Goal: Information Seeking & Learning: Understand process/instructions

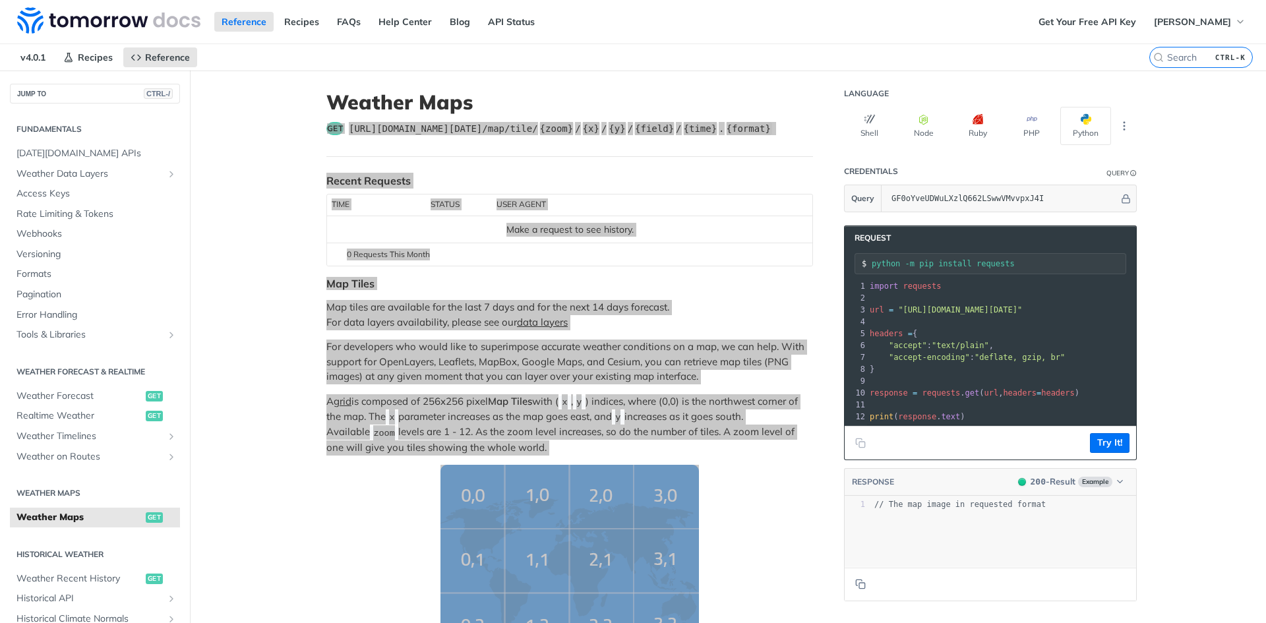
scroll to position [1649, 0]
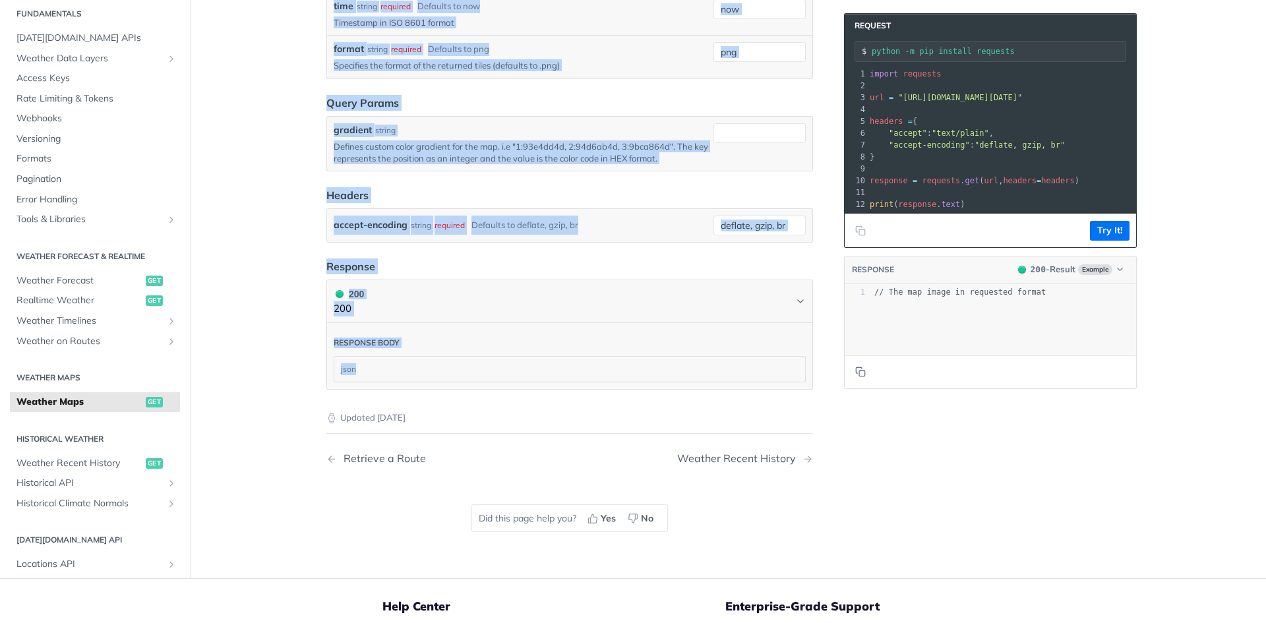
drag, startPoint x: 232, startPoint y: 168, endPoint x: 240, endPoint y: 170, distance: 8.8
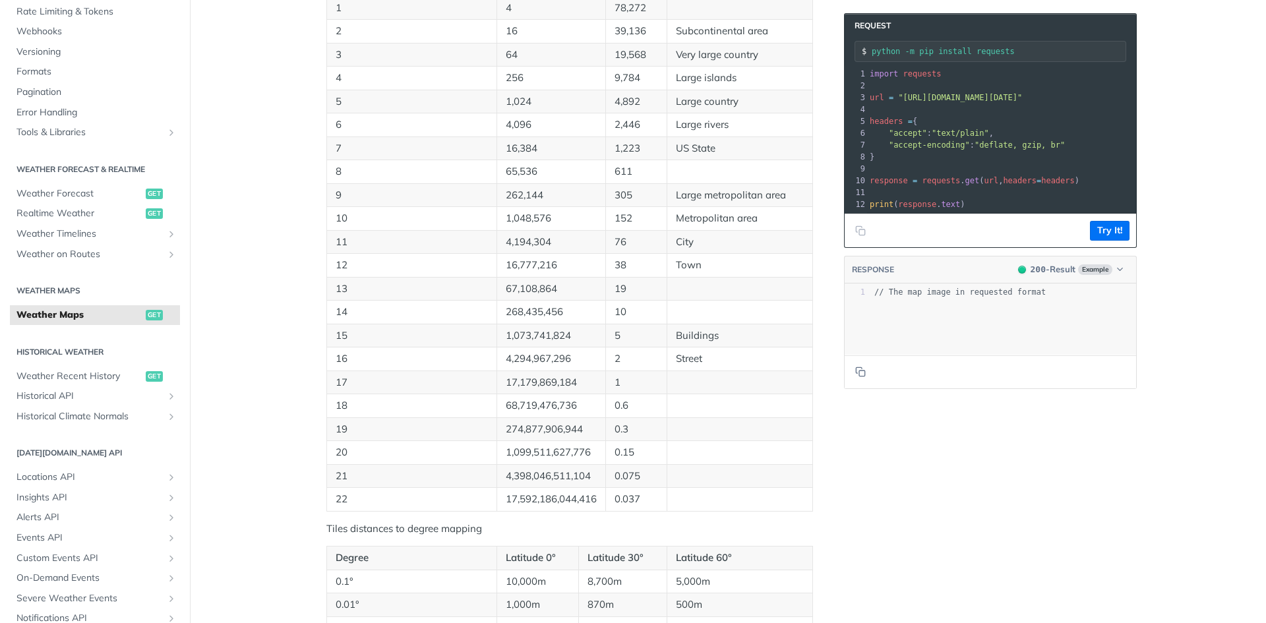
scroll to position [660, 0]
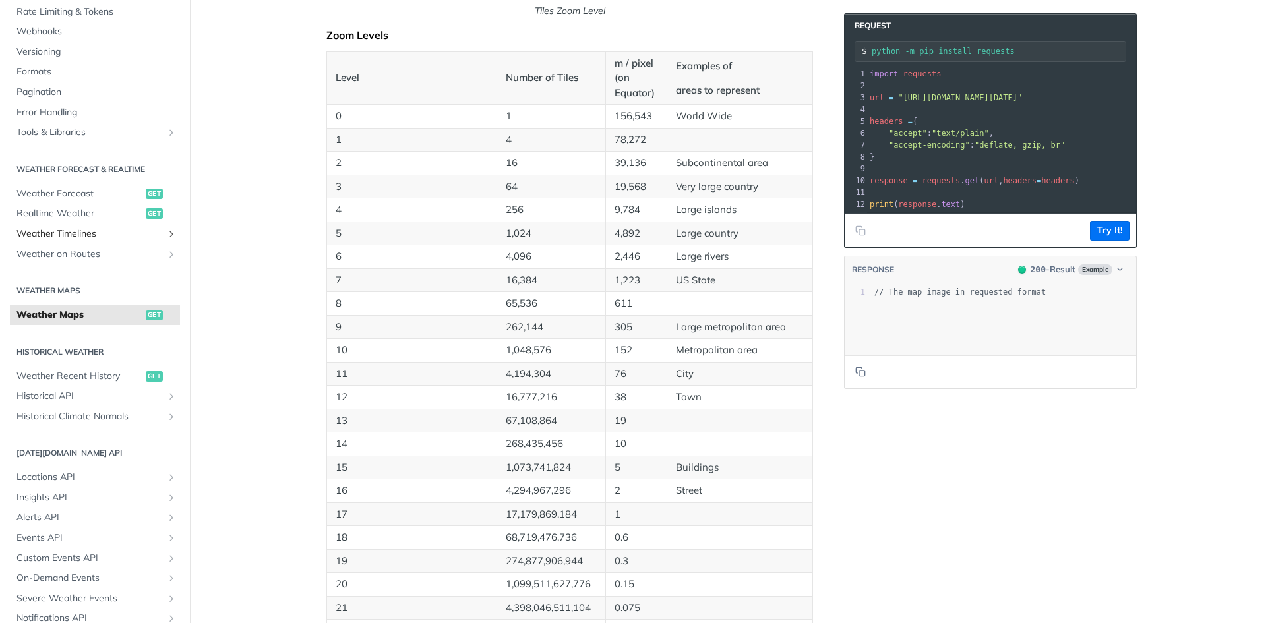
click at [166, 236] on icon "Show subpages for Weather Timelines" at bounding box center [171, 234] width 11 height 11
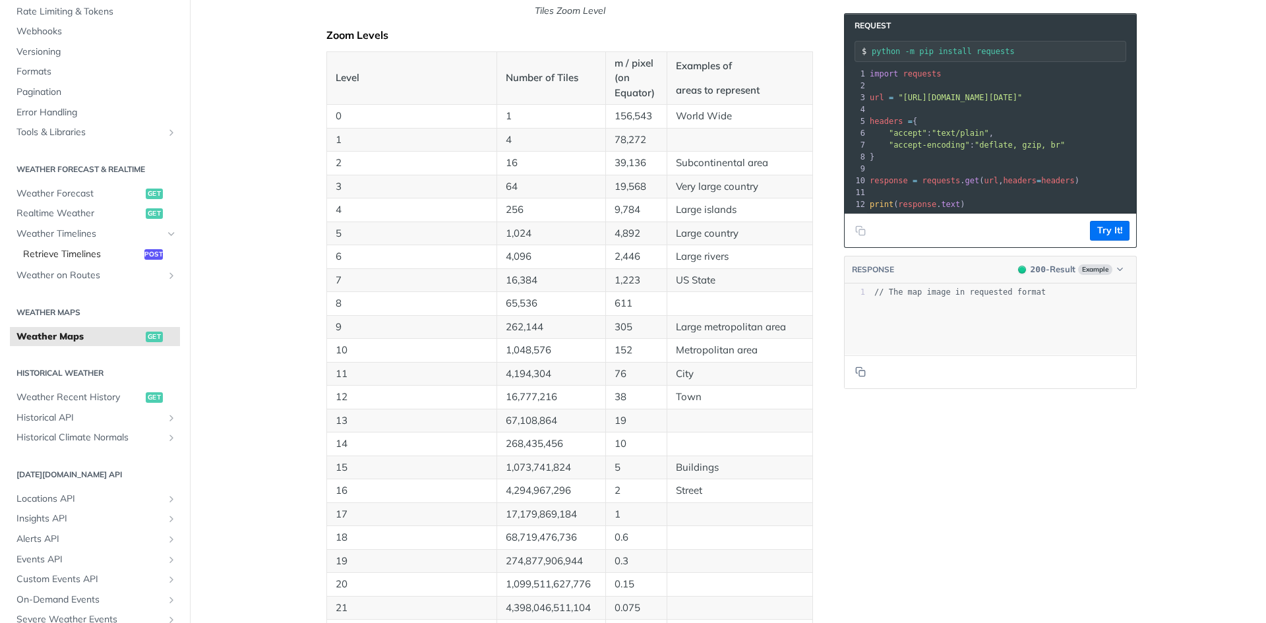
click at [73, 255] on span "Retrieve Timelines" at bounding box center [82, 254] width 118 height 13
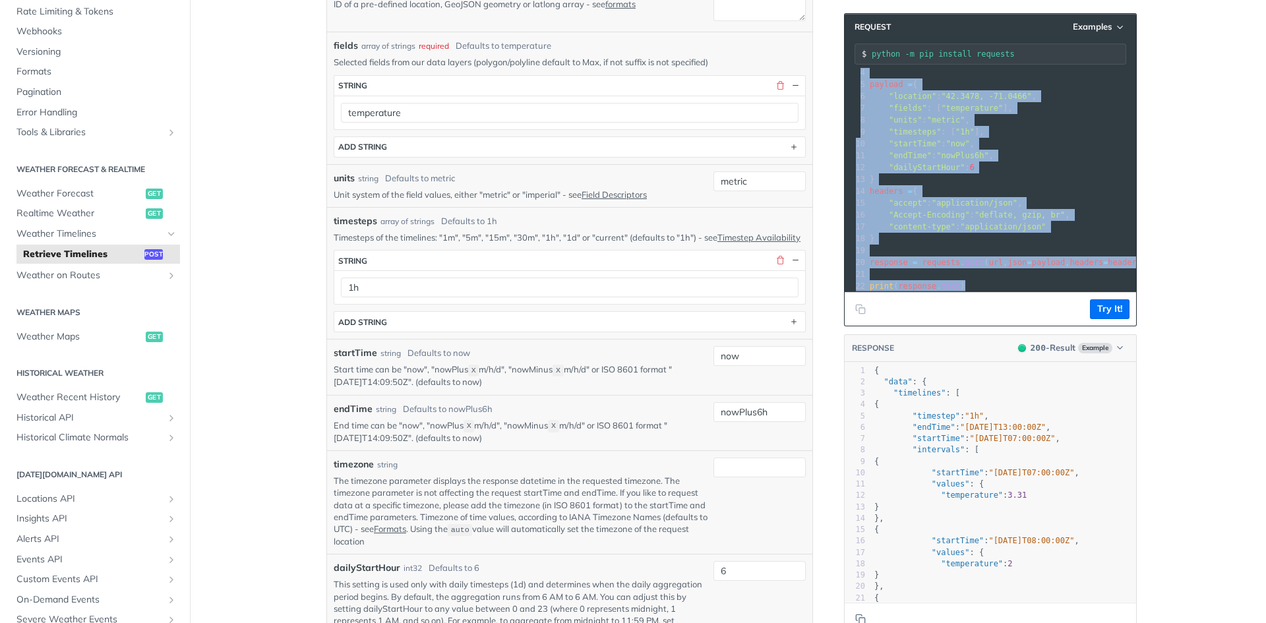
scroll to position [53, 0]
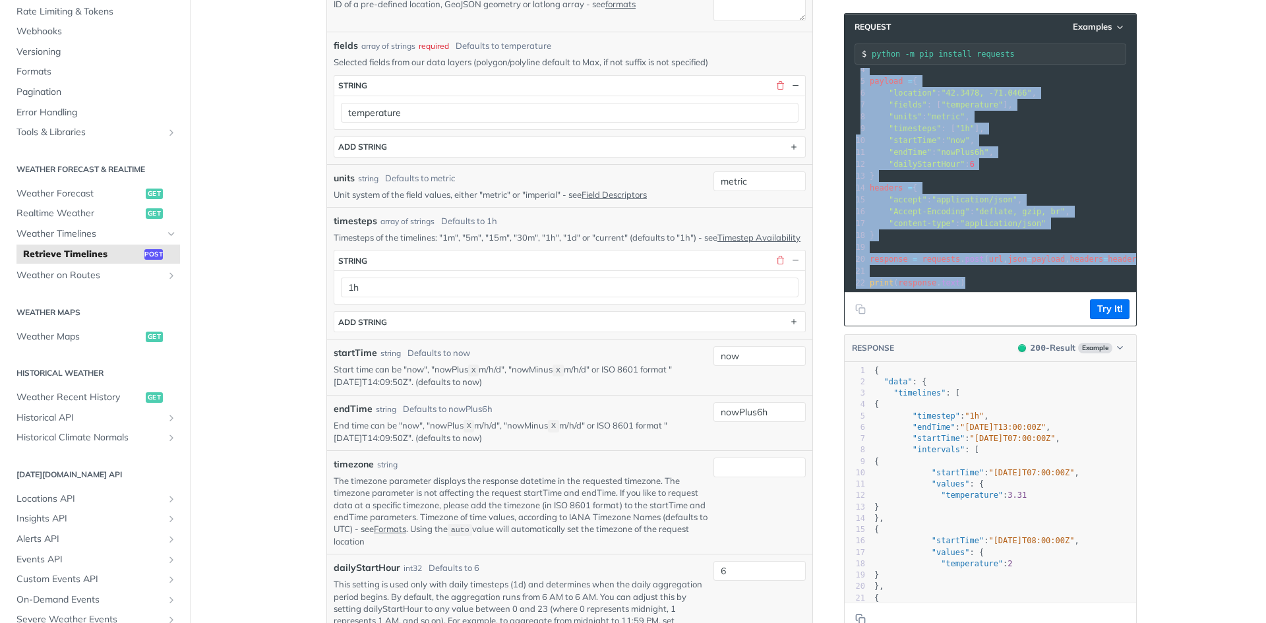
drag, startPoint x: 863, startPoint y: 293, endPoint x: 963, endPoint y: 298, distance: 100.4
click at [963, 298] on div "Request Examples python -m pip install requests xxxxxxxxxx 12 1 import requests…" at bounding box center [990, 169] width 293 height 313
copy div "import requests 2 ​ 3 url = "[URL][DOMAIN_NAME][DATE]" 4 ​ 5 payload = { 6 "loc…"
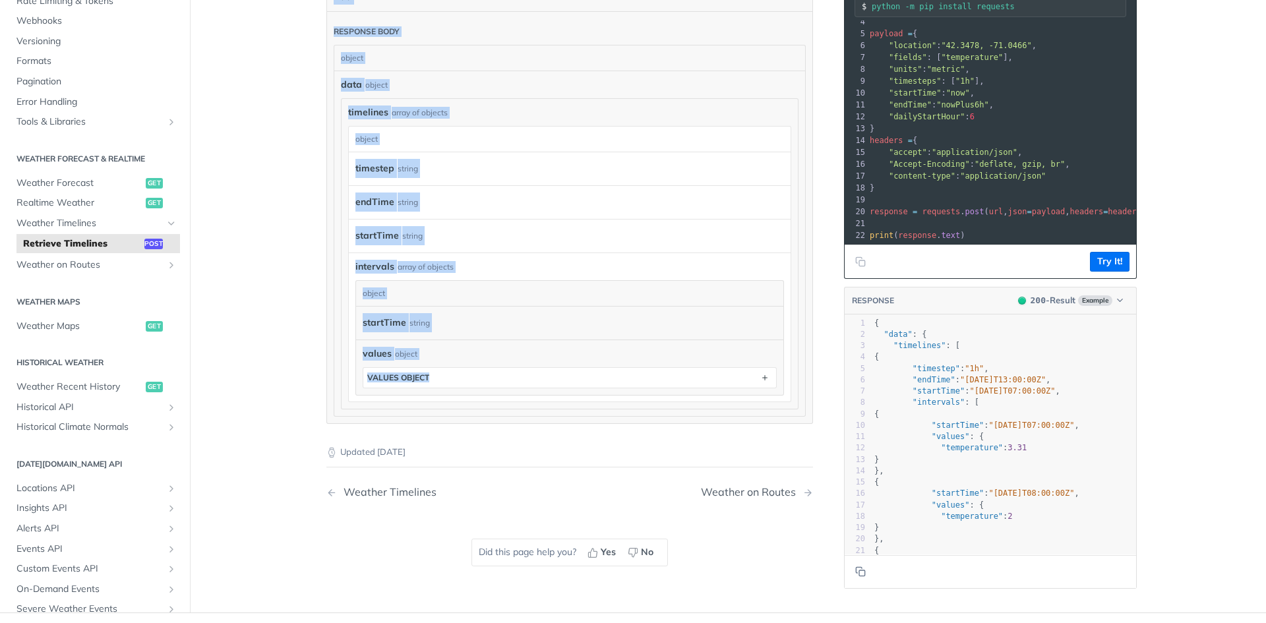
scroll to position [1121, 0]
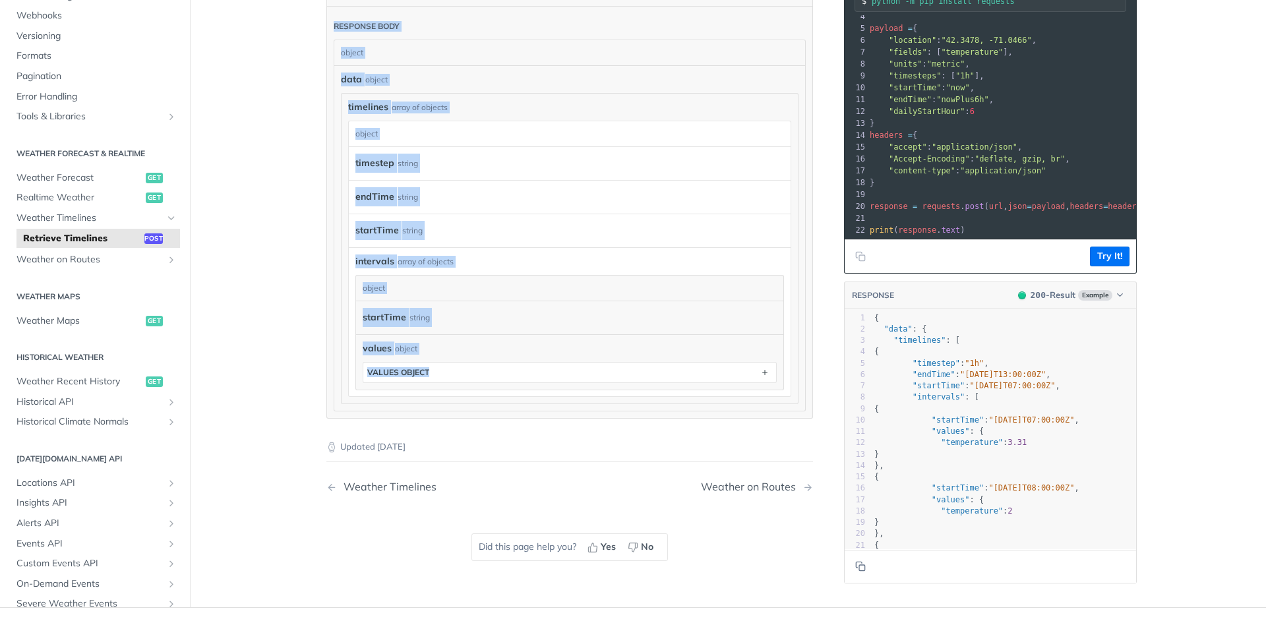
drag, startPoint x: 324, startPoint y: 59, endPoint x: 762, endPoint y: 399, distance: 554.2
copy article "ost [URL][DOMAIN_NAME][DATE] /timelines Recent Requests time status user agent …"
click at [110, 266] on span "Weather on Routes" at bounding box center [89, 259] width 146 height 13
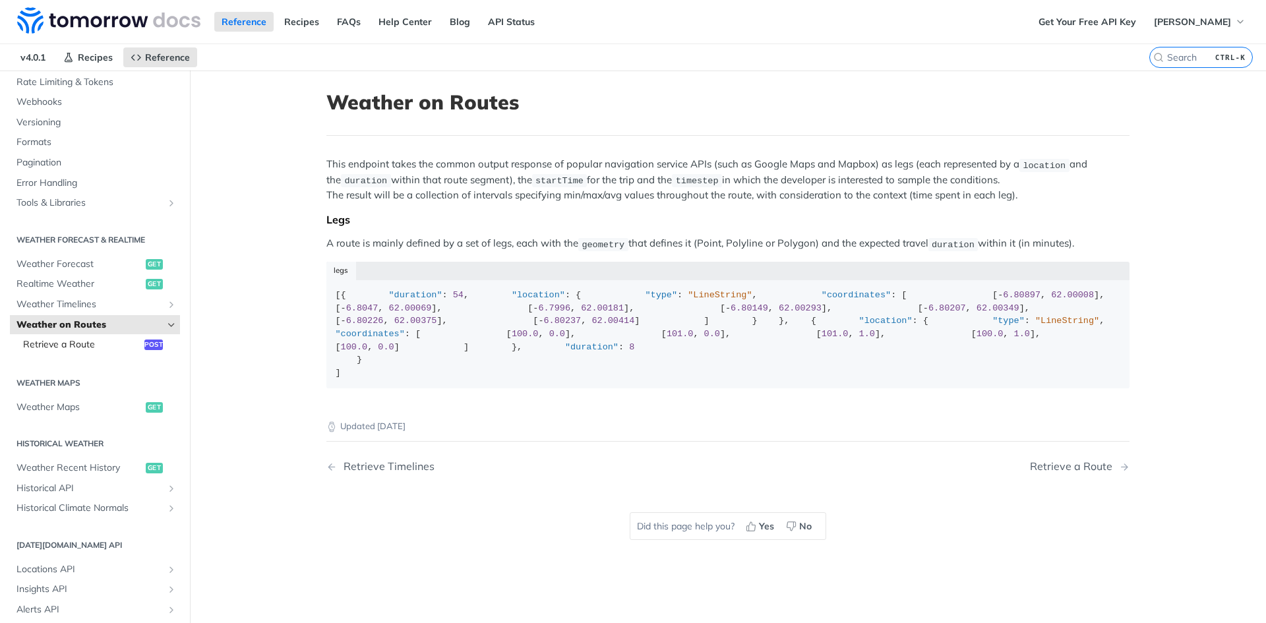
click at [53, 347] on span "Retrieve a Route" at bounding box center [82, 344] width 118 height 13
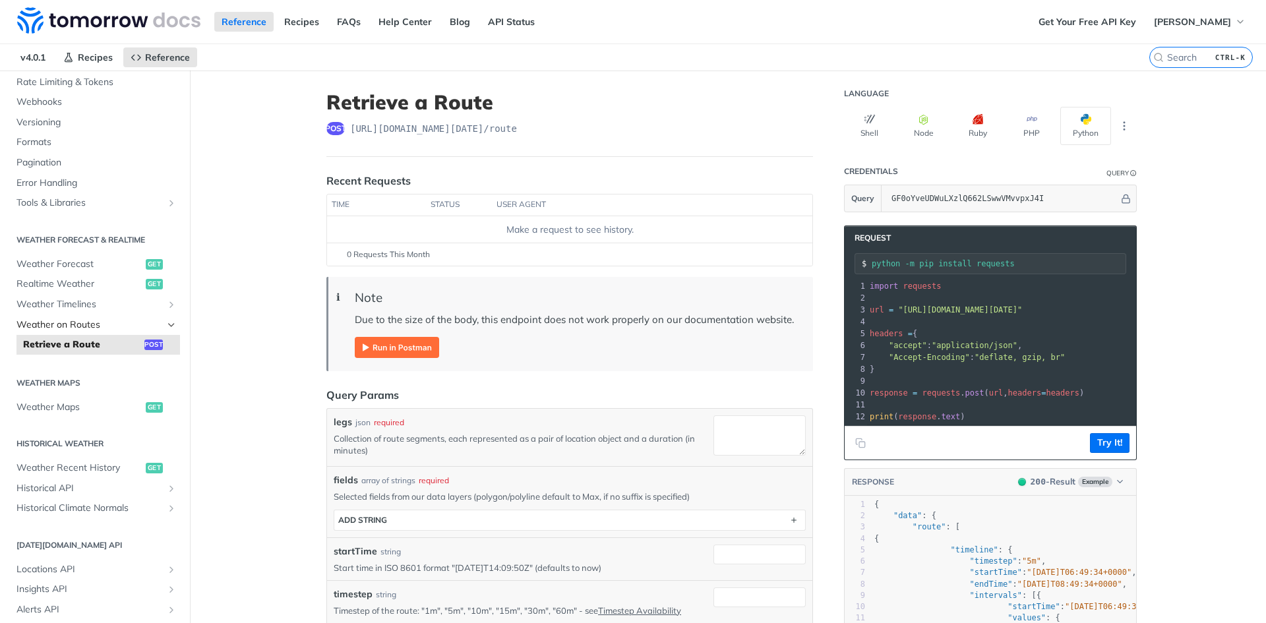
click at [67, 323] on span "Weather on Routes" at bounding box center [89, 325] width 146 height 13
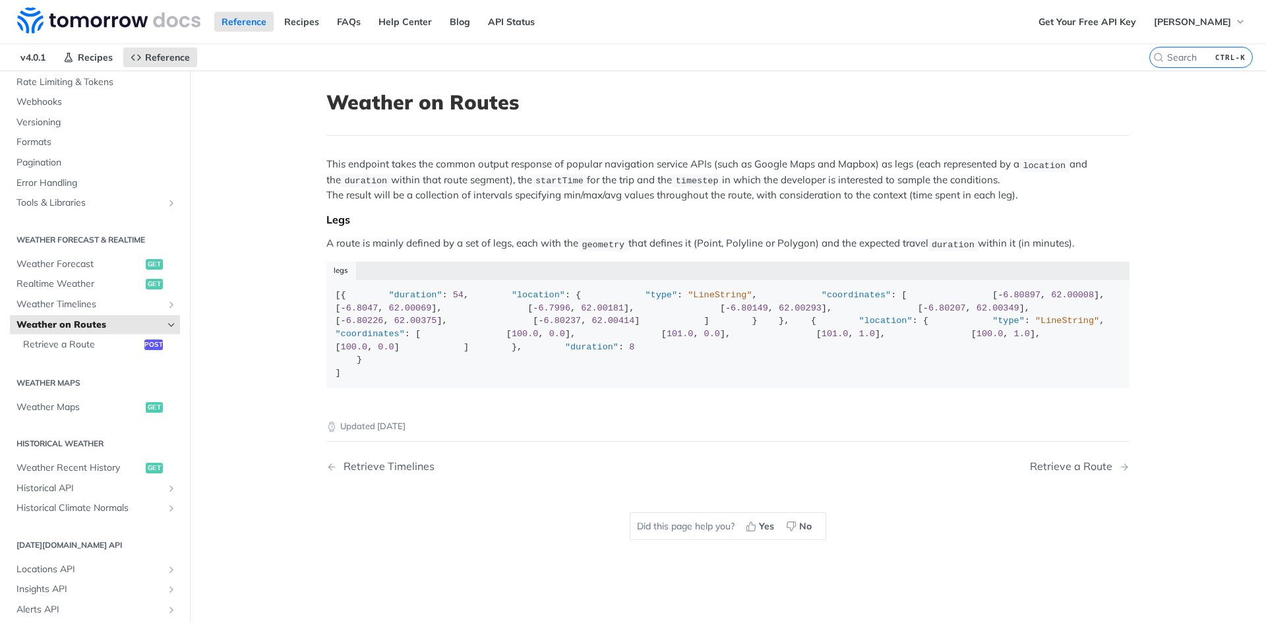
click at [460, 192] on p "This endpoint takes the common output response of popular navigation service AP…" at bounding box center [727, 180] width 803 height 46
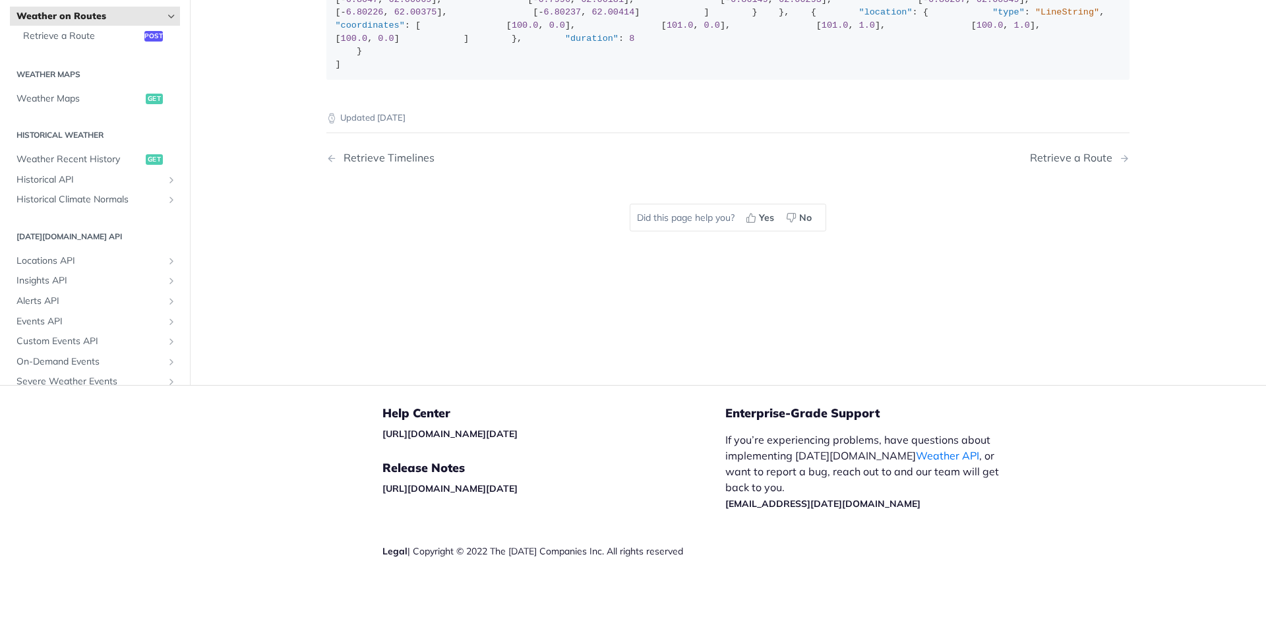
scroll to position [286, 0]
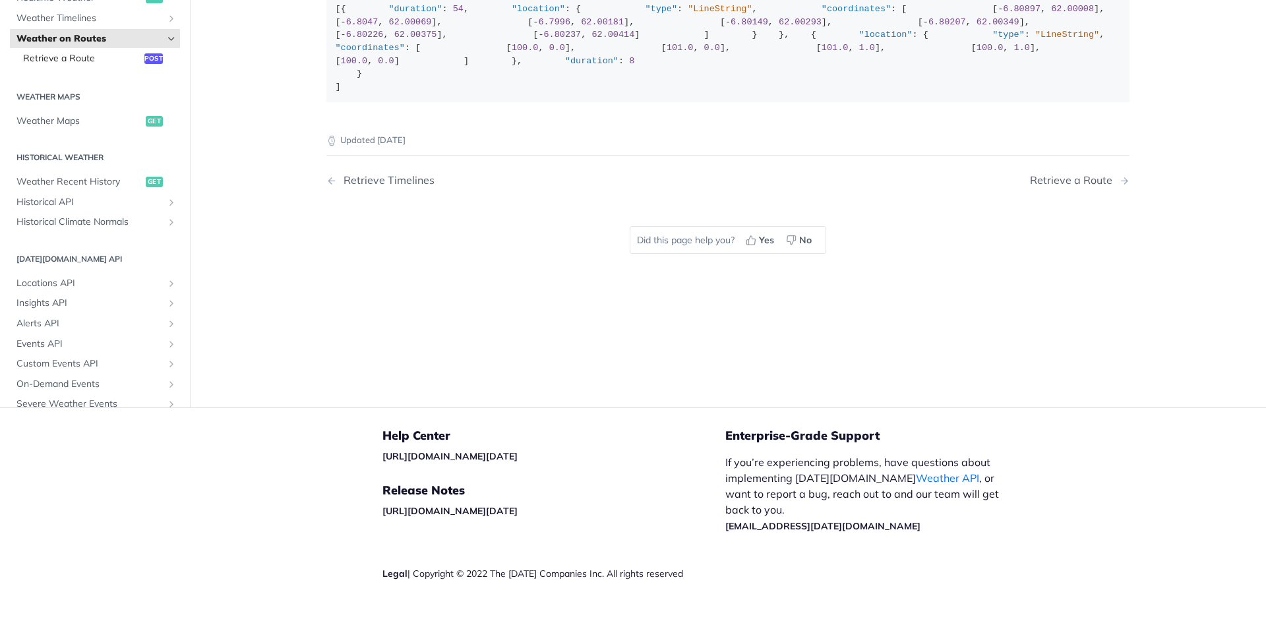
click at [73, 65] on span "Retrieve a Route" at bounding box center [82, 58] width 118 height 13
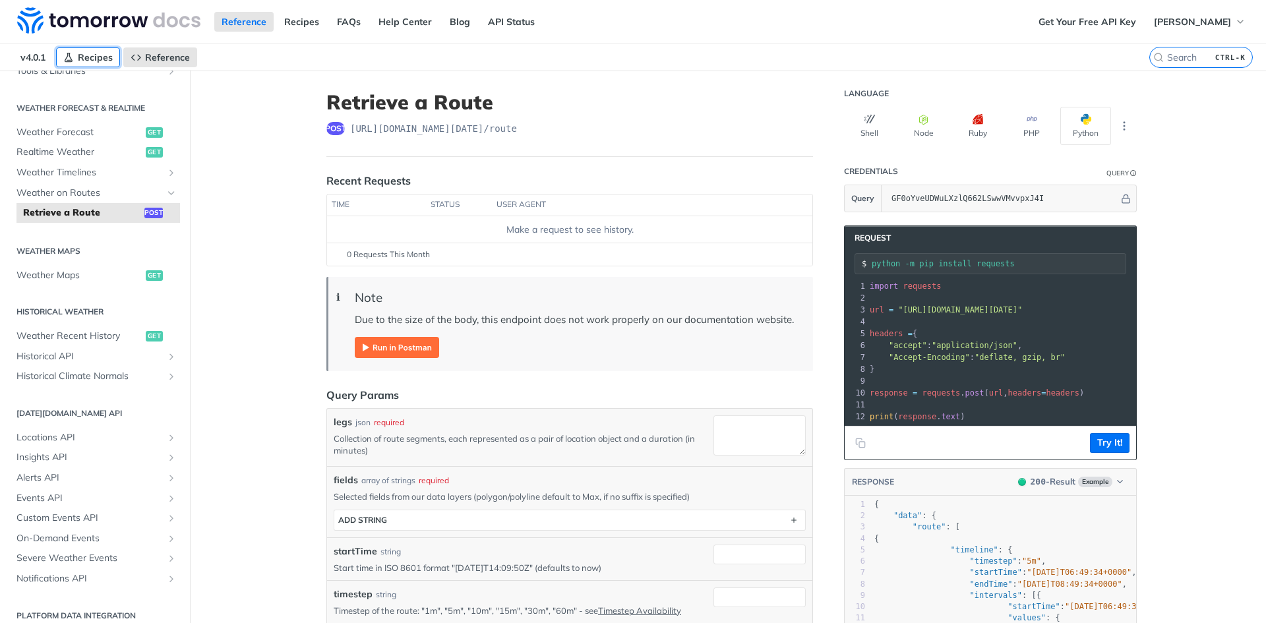
click at [78, 57] on span "Recipes" at bounding box center [95, 57] width 35 height 12
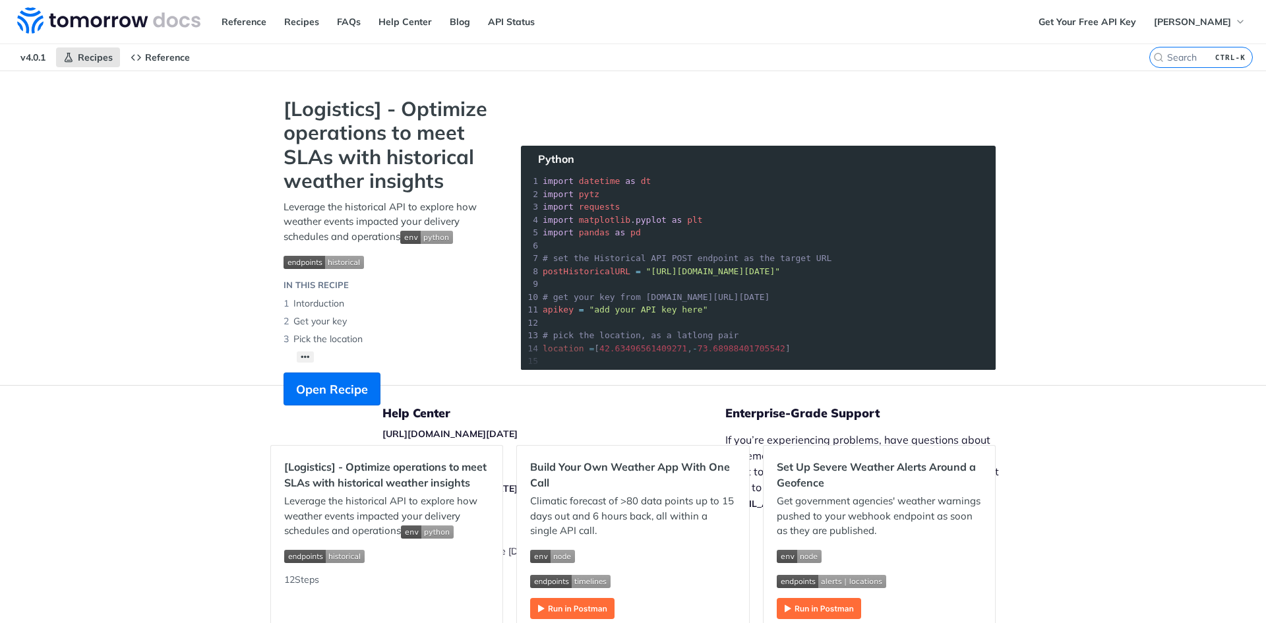
click at [720, 275] on section "[Logistics] - Optimize operations to meet SLAs with historical weather insights…" at bounding box center [633, 264] width 726 height 335
click at [148, 56] on span "Reference" at bounding box center [167, 57] width 45 height 12
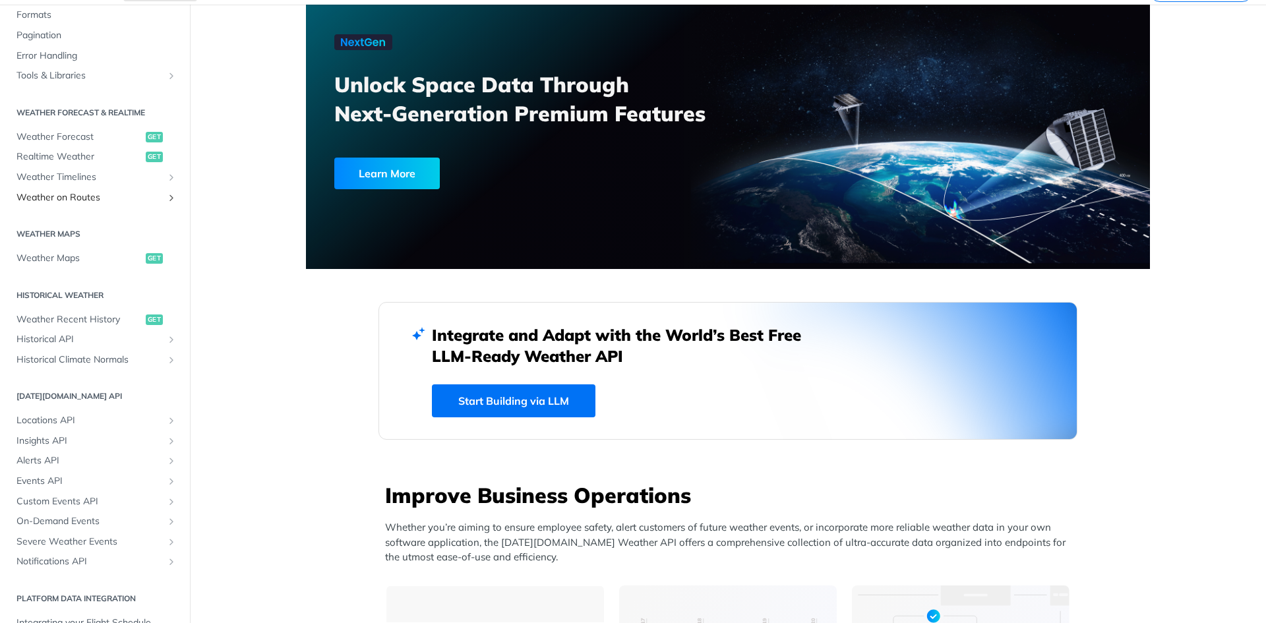
scroll to position [198, 0]
click at [111, 313] on span "Weather Recent History" at bounding box center [79, 315] width 126 height 13
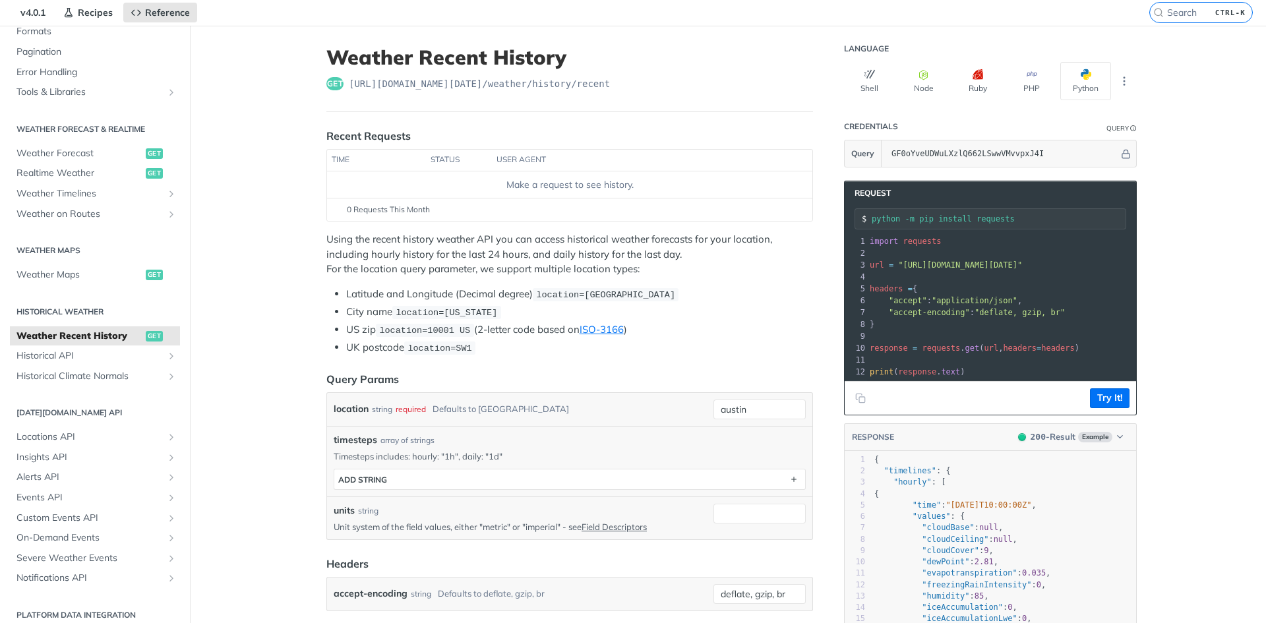
scroll to position [66, 0]
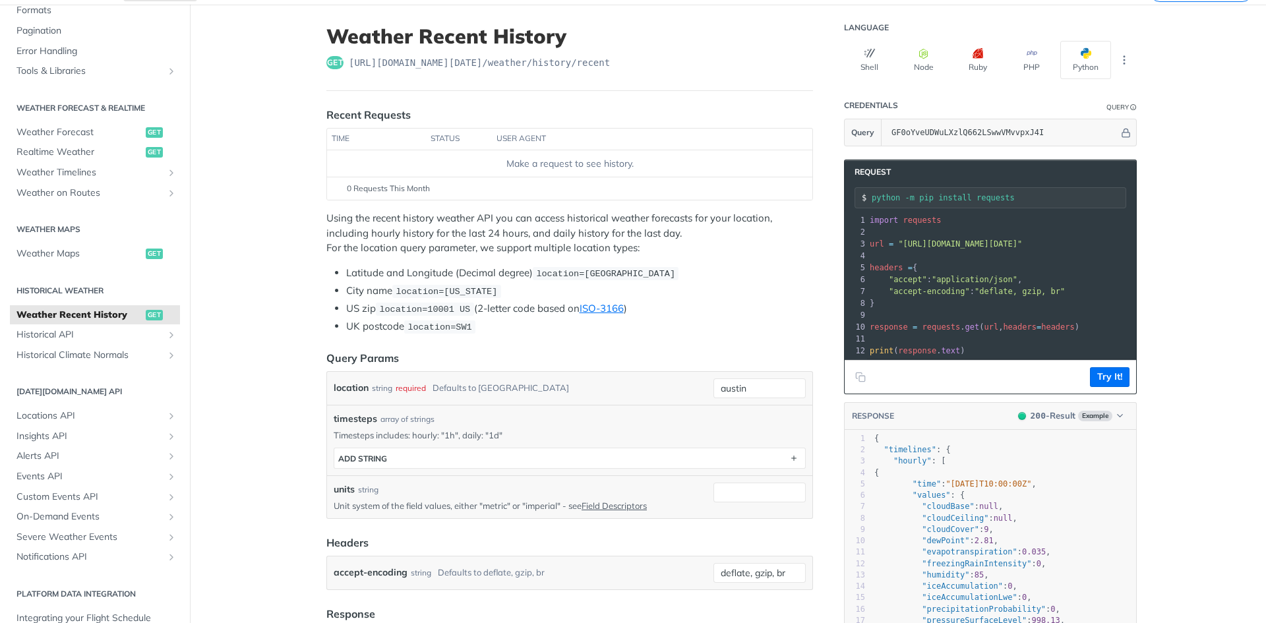
click at [926, 372] on footer "Try It!" at bounding box center [991, 377] width 292 height 34
click at [365, 328] on li "UK postcode location=SW1" at bounding box center [579, 326] width 467 height 15
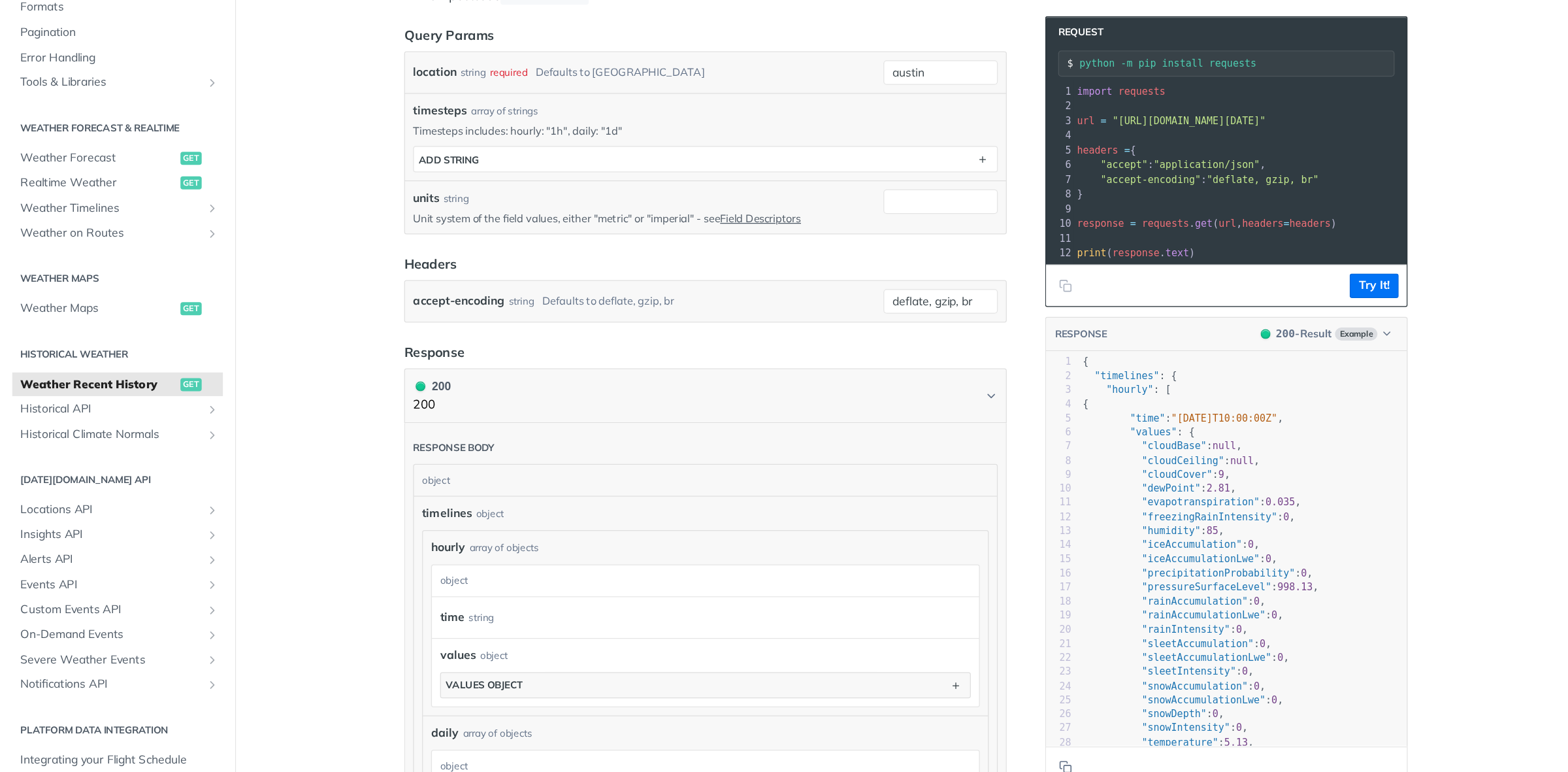
scroll to position [523, 0]
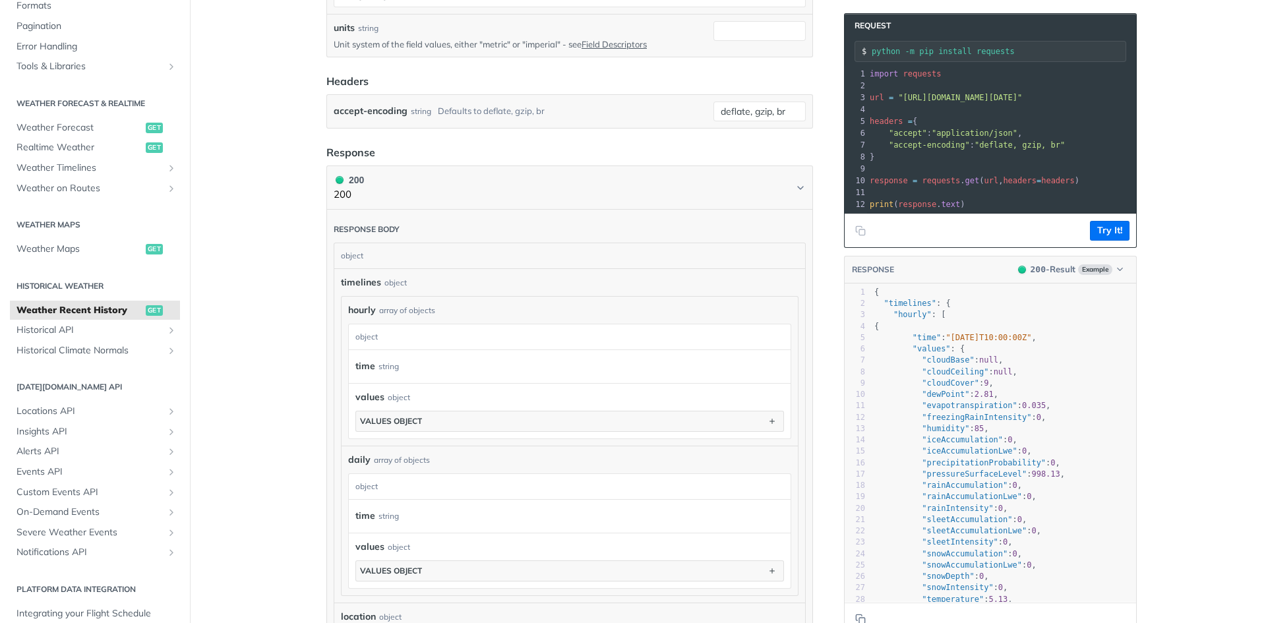
drag, startPoint x: 394, startPoint y: 493, endPoint x: 385, endPoint y: 501, distance: 11.2
drag, startPoint x: 385, startPoint y: 501, endPoint x: 264, endPoint y: 220, distance: 305.2
click at [251, 219] on main "JUMP TO CTRL-/ Fundamentals [DATE][DOMAIN_NAME] APIs Weather Data Layers Core P…" at bounding box center [633, 256] width 1266 height 1426
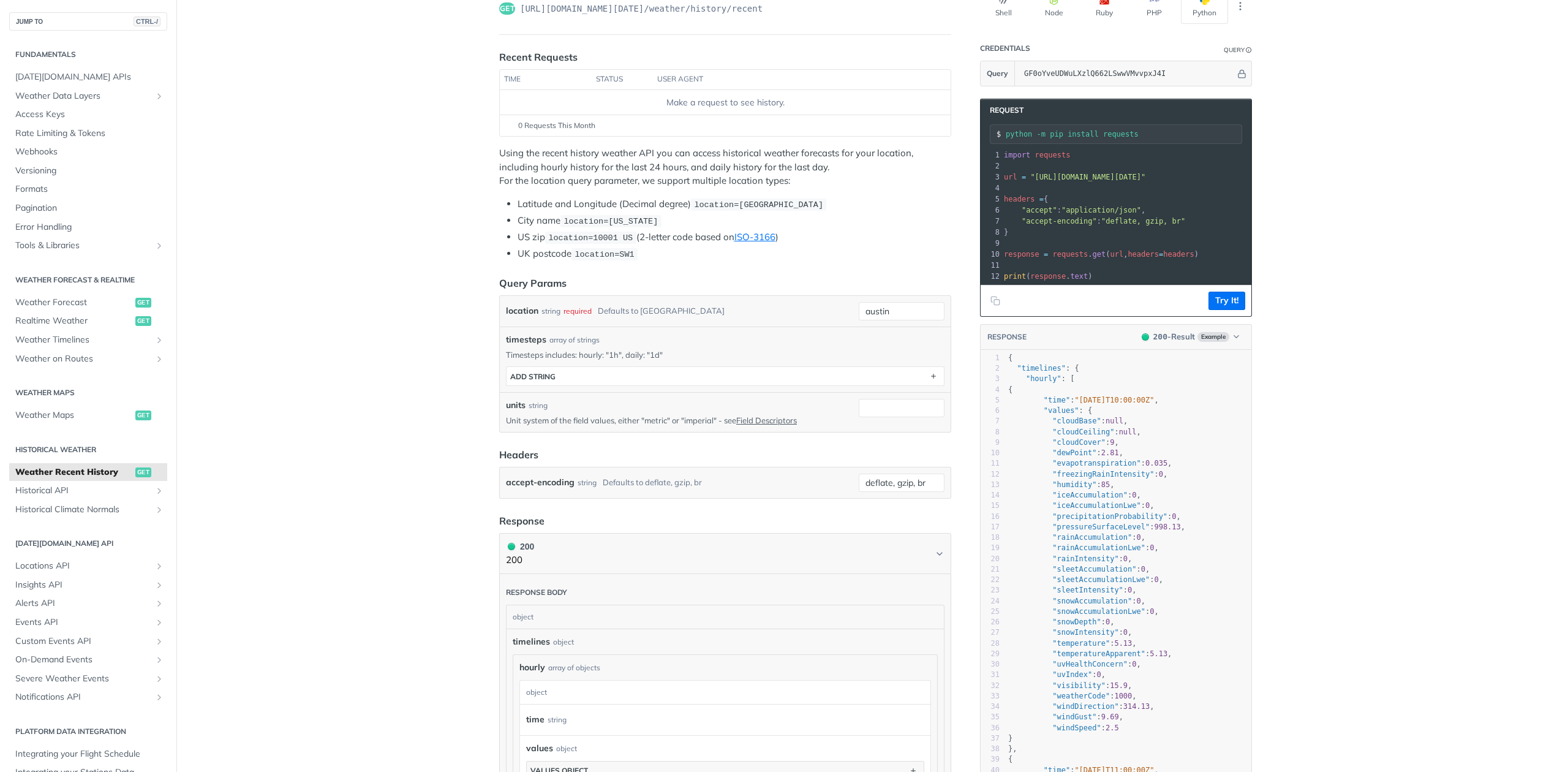
scroll to position [82, 0]
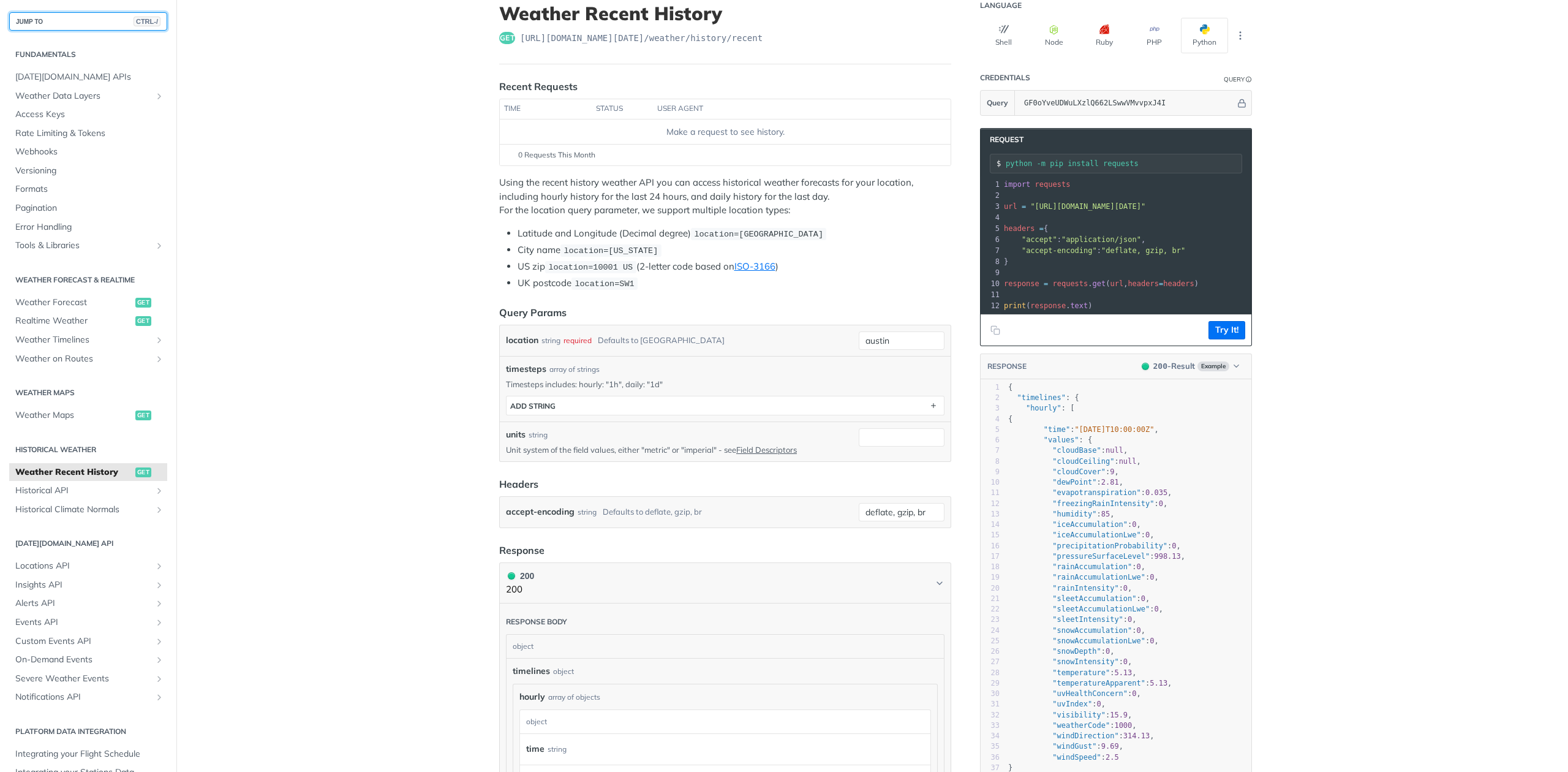
click at [49, 15] on button "JUMP TO CTRL-/" at bounding box center [88, 21] width 158 height 19
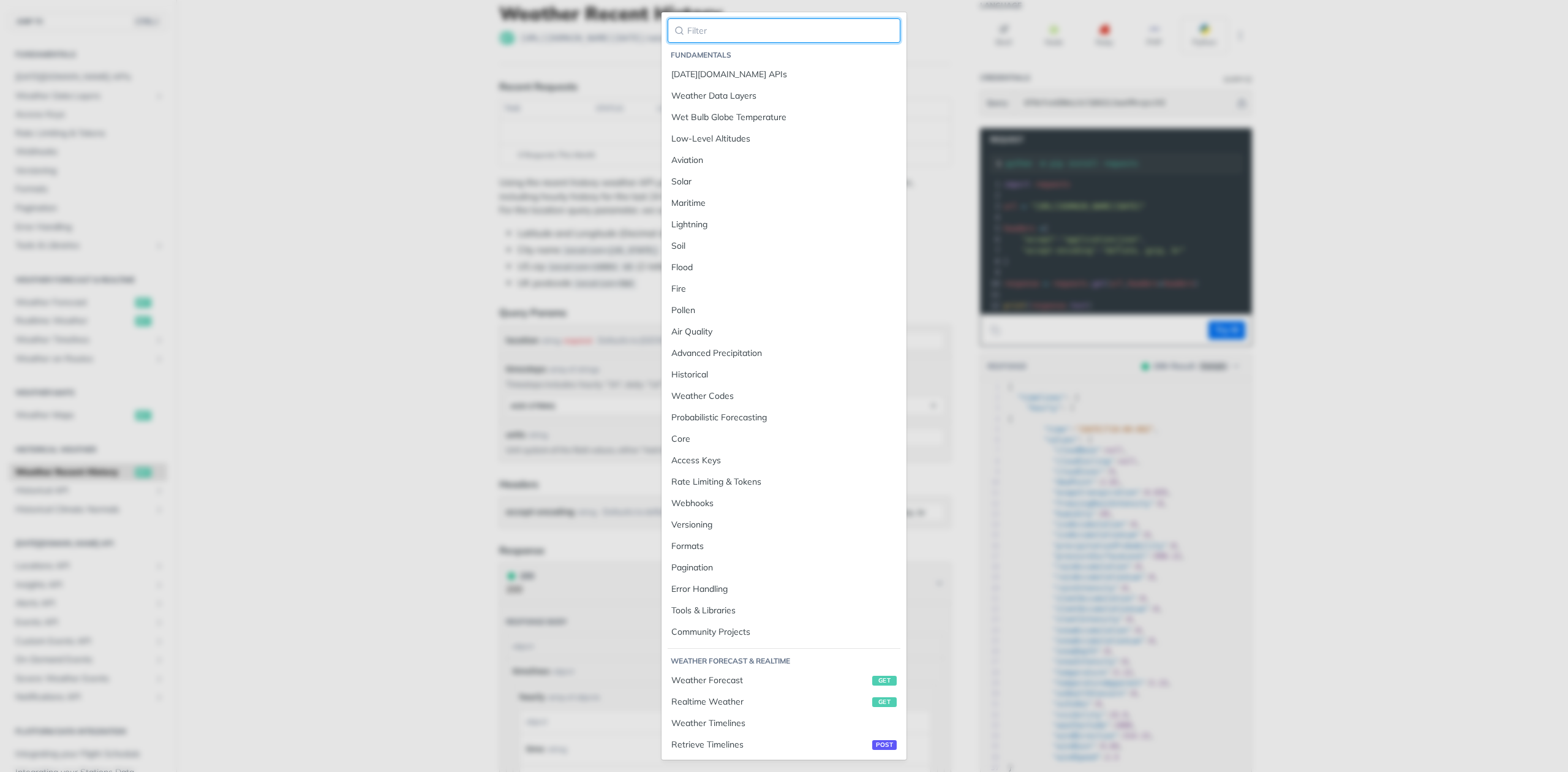
click at [758, 40] on input "search" at bounding box center [784, 31] width 233 height 24
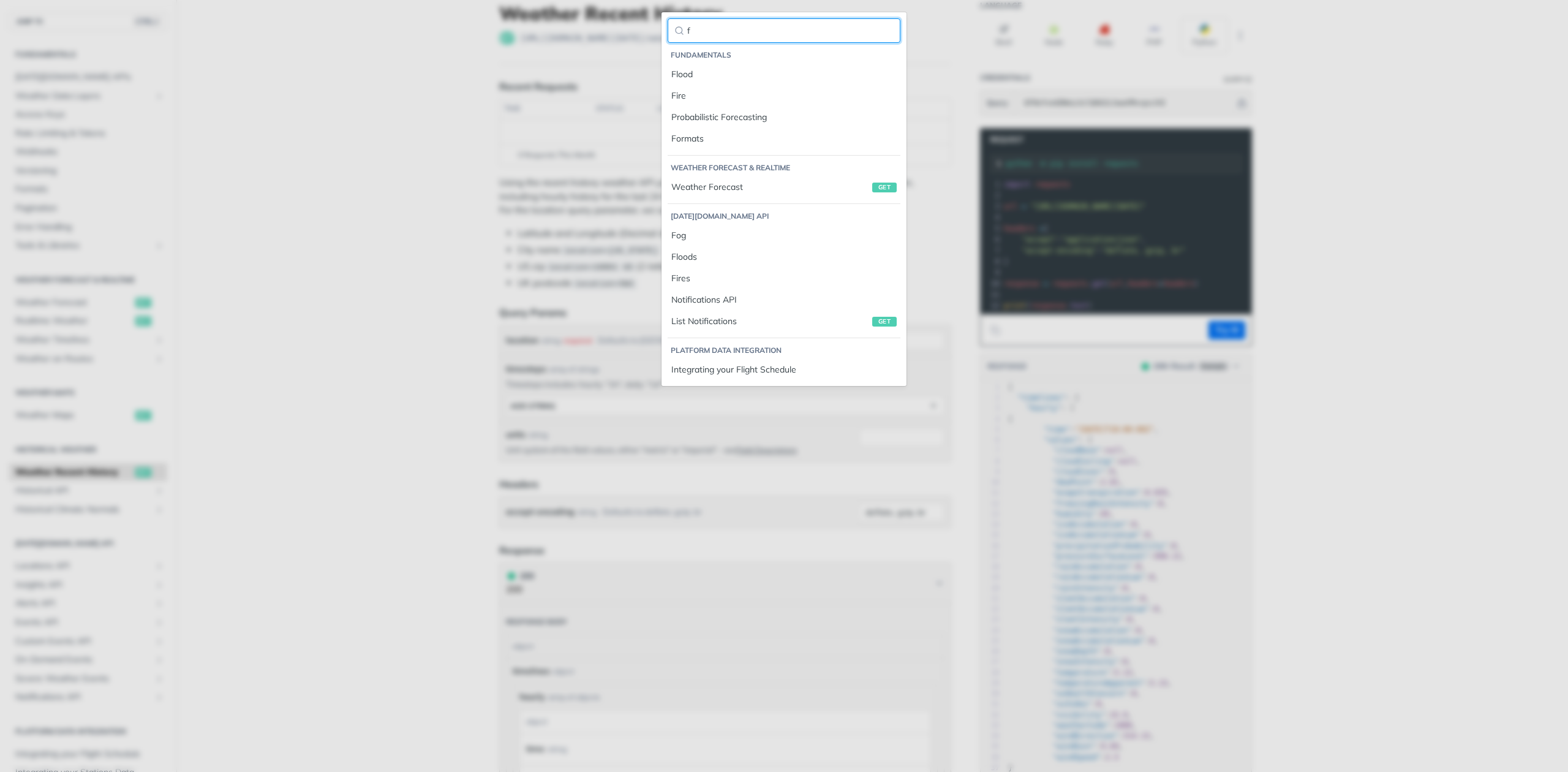
type input "f"
click at [327, 327] on main "JUMP TO CTRL-/ Fundamentals [DATE][DOMAIN_NAME] APIs Weather Data Layers Core P…" at bounding box center [784, 647] width 1568 height 1325
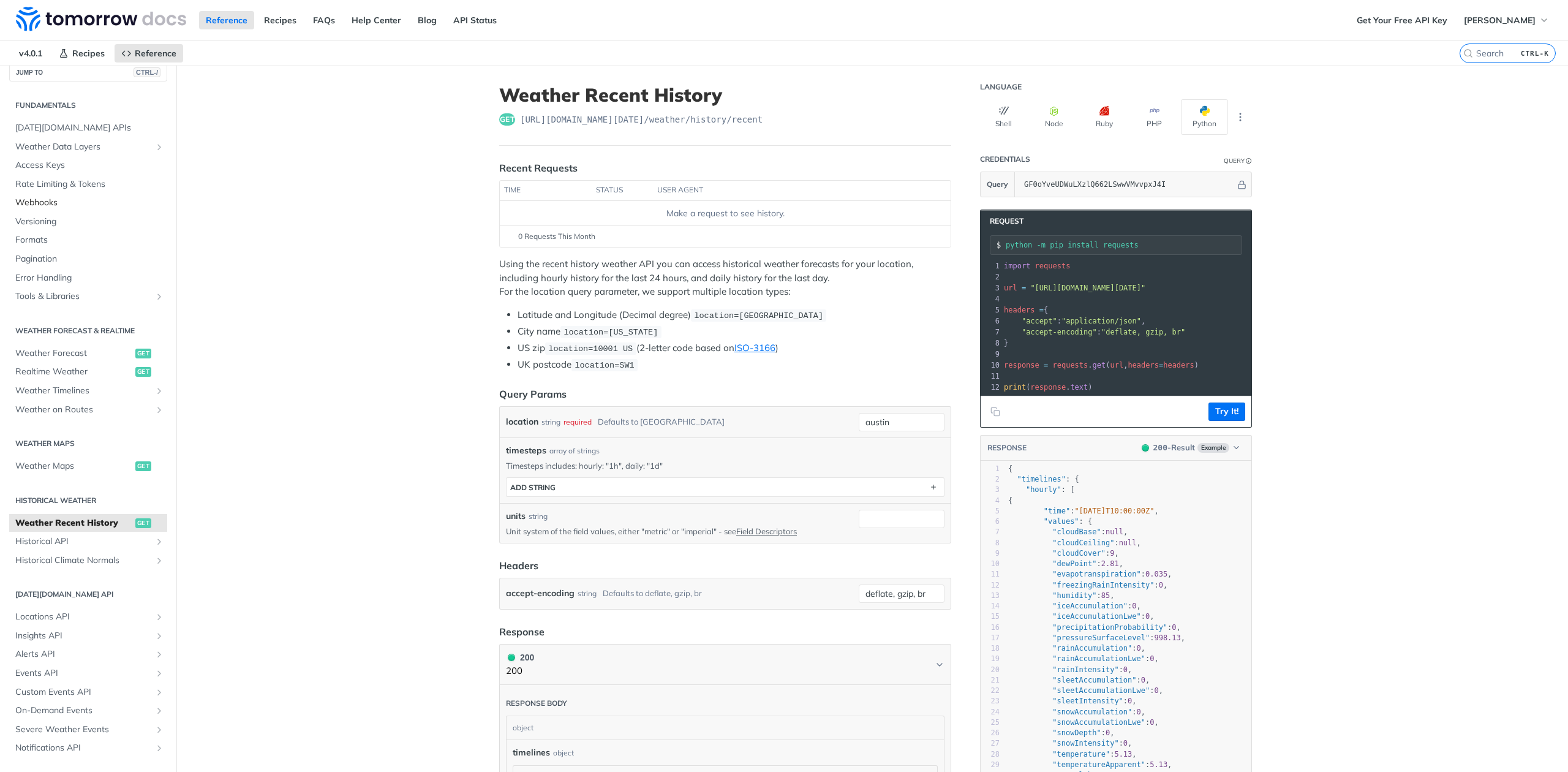
scroll to position [0, 0]
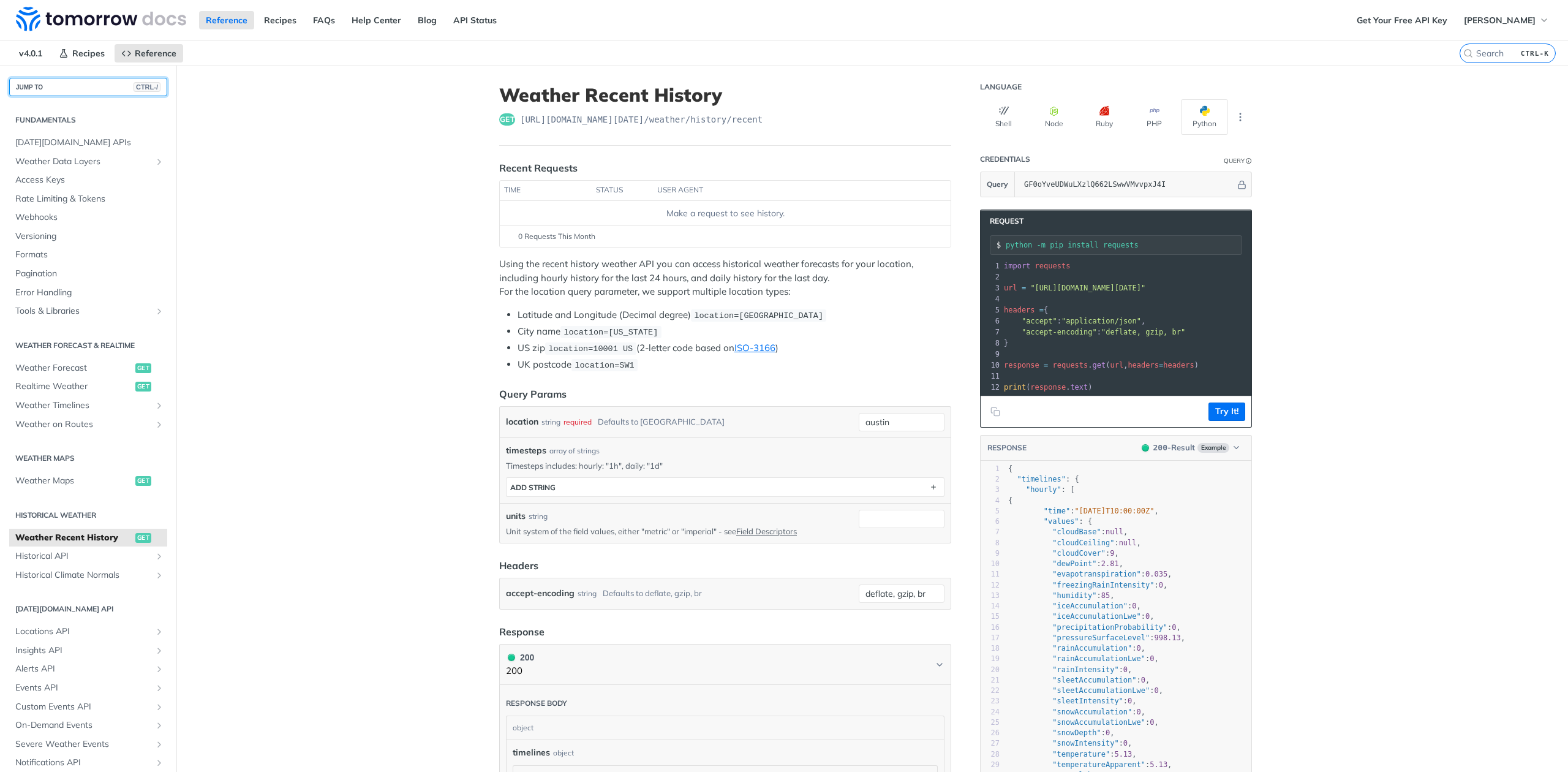
click at [65, 87] on button "JUMP TO CTRL-/" at bounding box center [88, 87] width 158 height 19
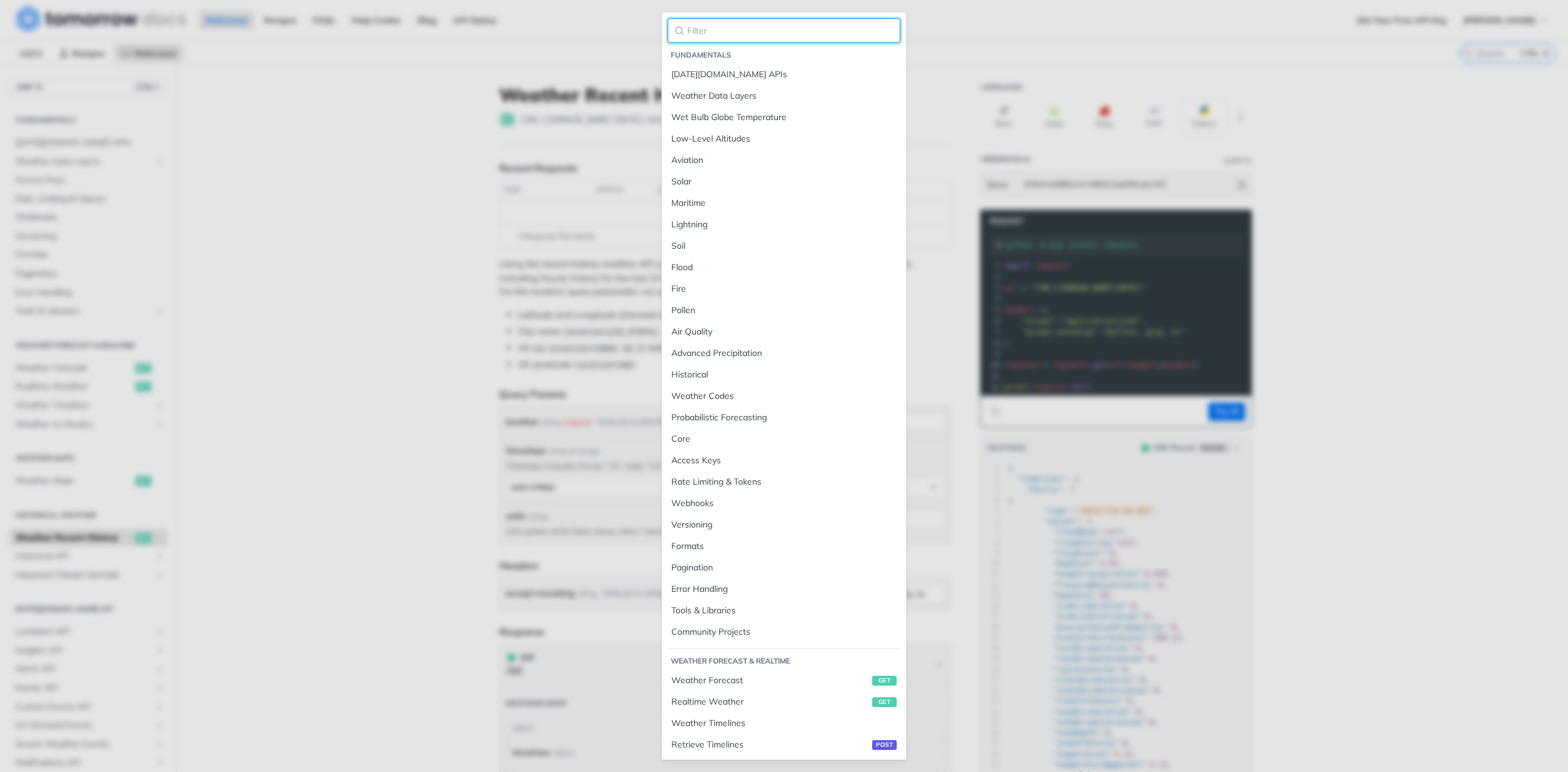
click at [721, 34] on input "search" at bounding box center [784, 31] width 233 height 24
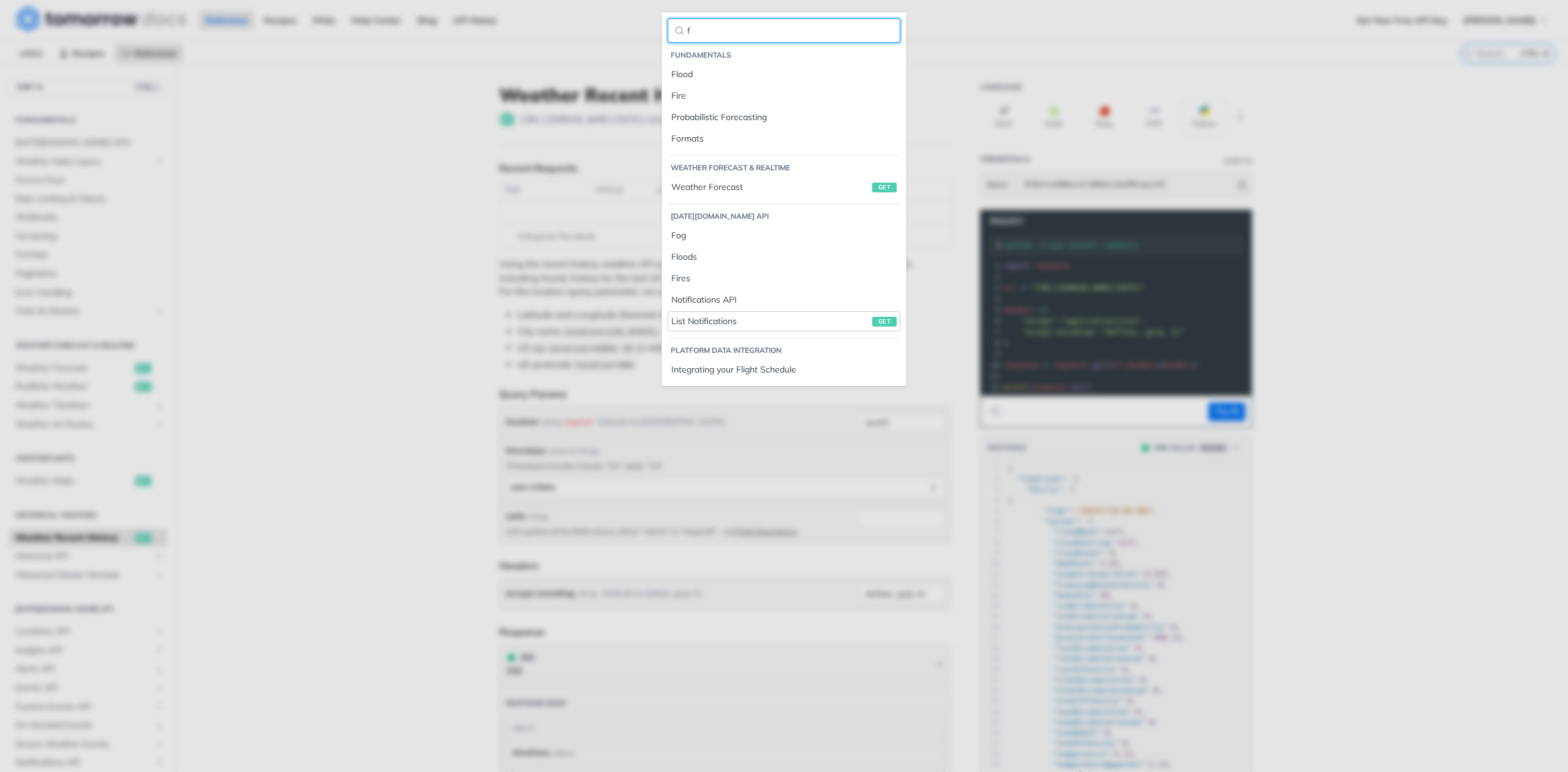
type input "f"
click at [726, 332] on link "List Notifications get" at bounding box center [784, 321] width 233 height 20
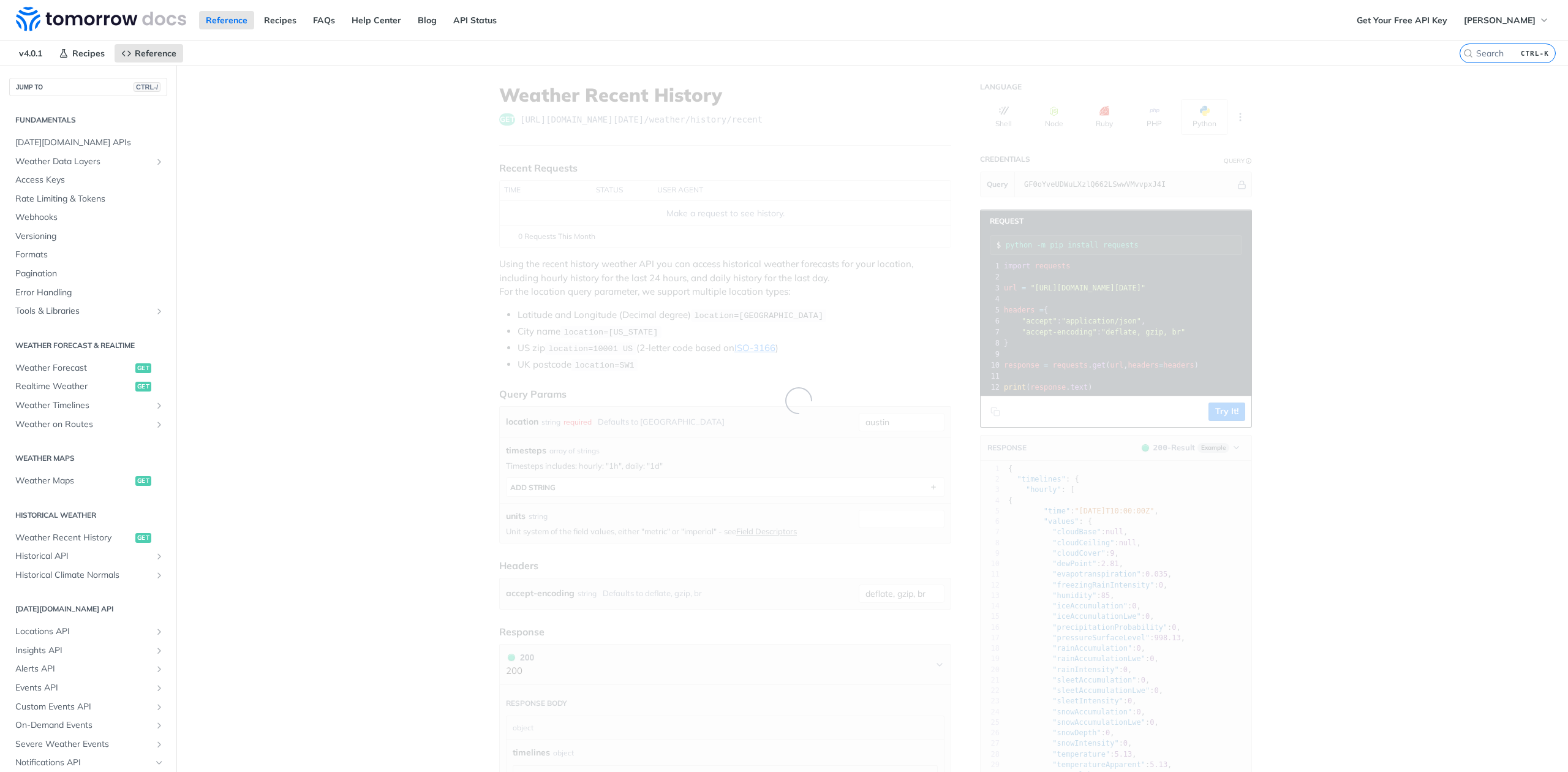
scroll to position [62, 0]
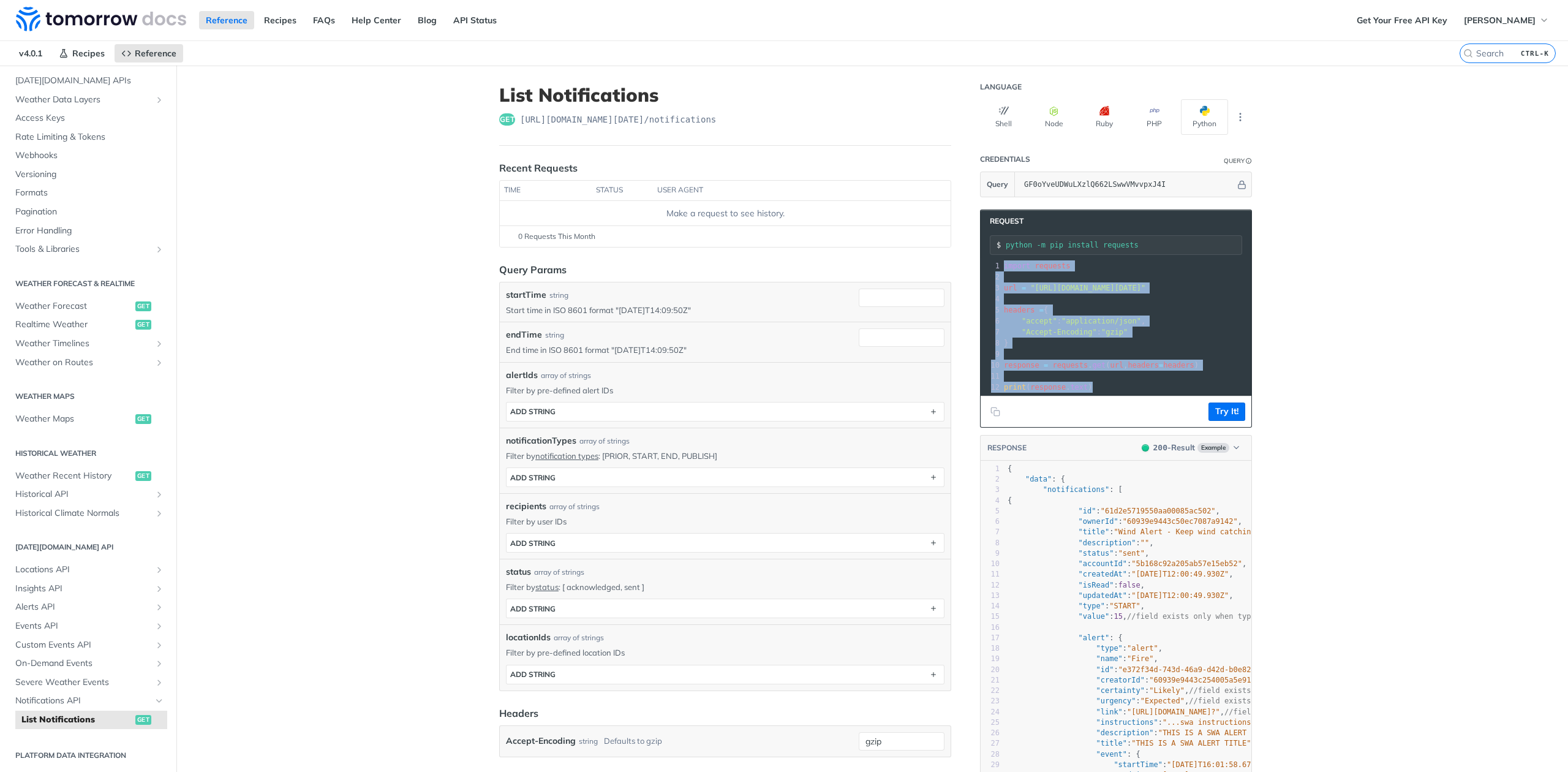
drag, startPoint x: 996, startPoint y: 265, endPoint x: 1095, endPoint y: 433, distance: 195.0
click at [1099, 427] on div "Request python -m pip install requests 1 import requests 2 ​ 3 url = "[URL][DOM…" at bounding box center [1116, 319] width 272 height 218
copy div "import requests 2 ​ 3 url = "[URL][DOMAIN_NAME][DATE]" 4 ​ 5 headers = { 6 "acc…"
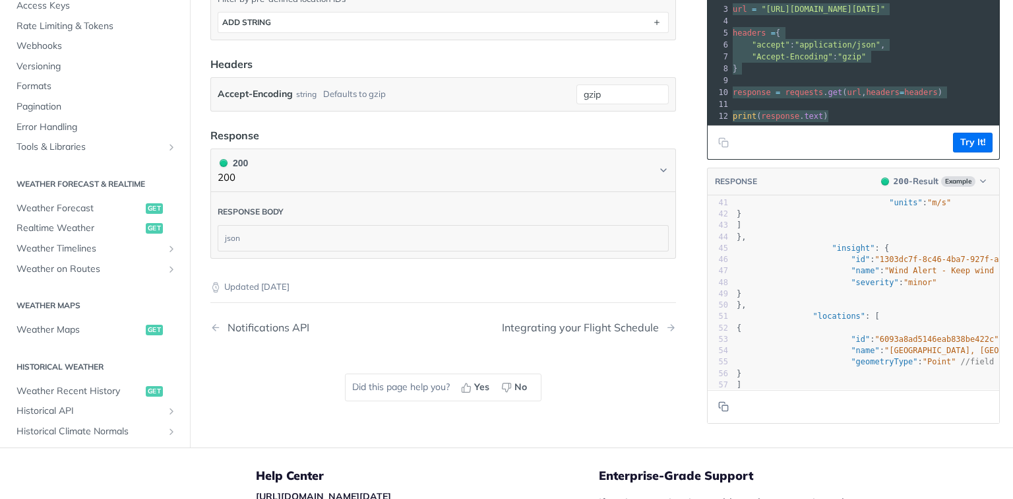
scroll to position [0, 0]
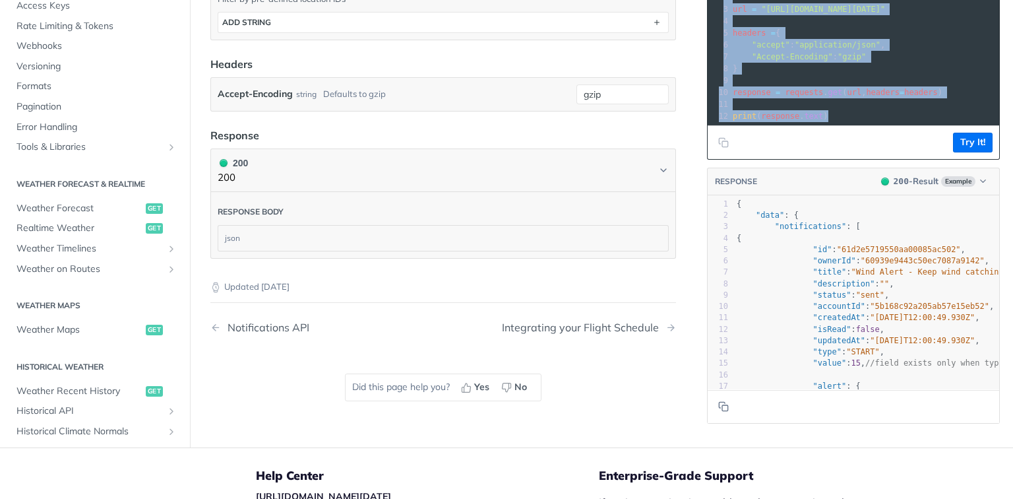
click at [843, 307] on span ""accountId"" at bounding box center [839, 305] width 52 height 9
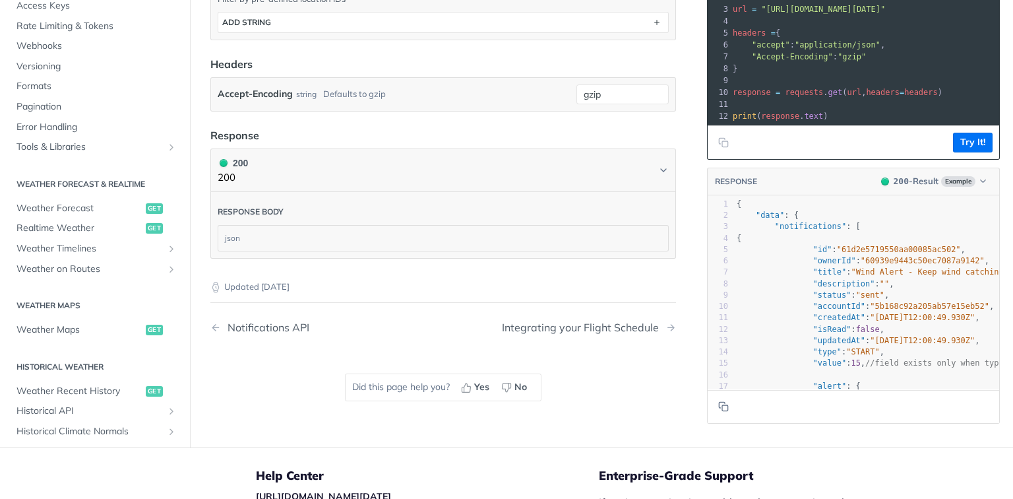
type textarea "{ "data": { "notifications": [ { "id": "61d2e5719550aa00085ac502", "ownerId": "…"
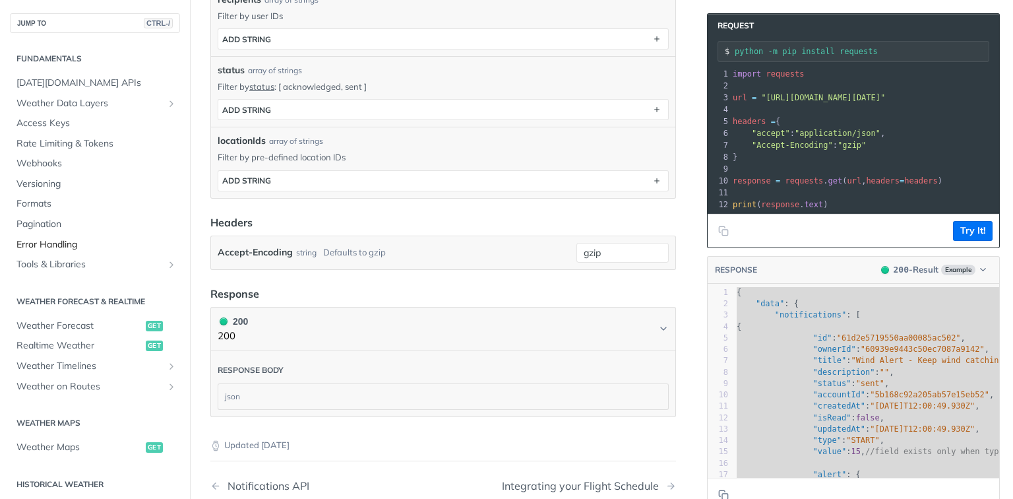
click at [63, 243] on span "Error Handling" at bounding box center [96, 244] width 160 height 13
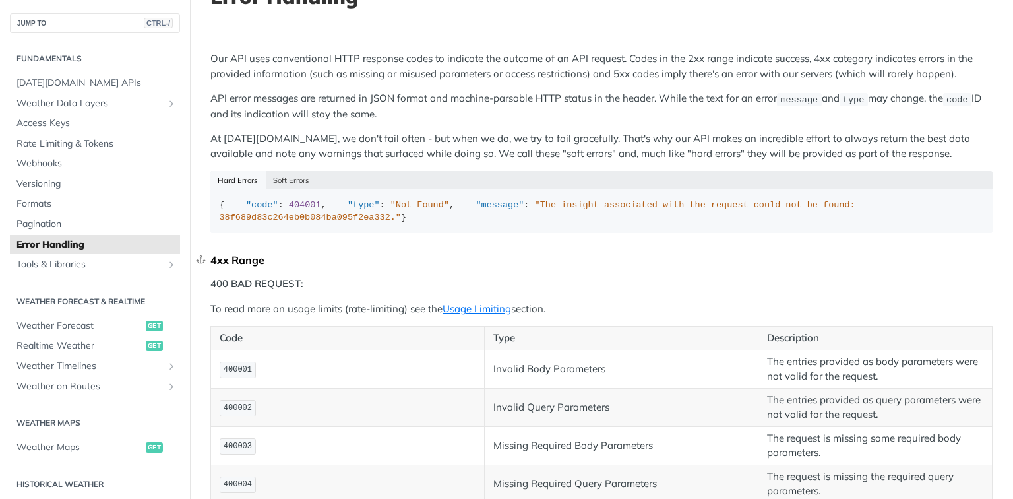
click at [214, 269] on div at bounding box center [215, 260] width 2 height 17
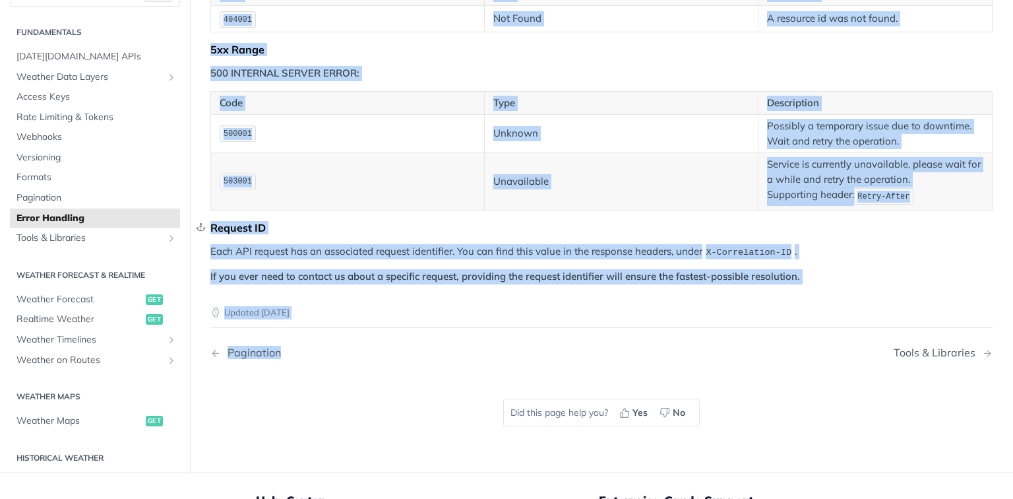
scroll to position [1214, 0]
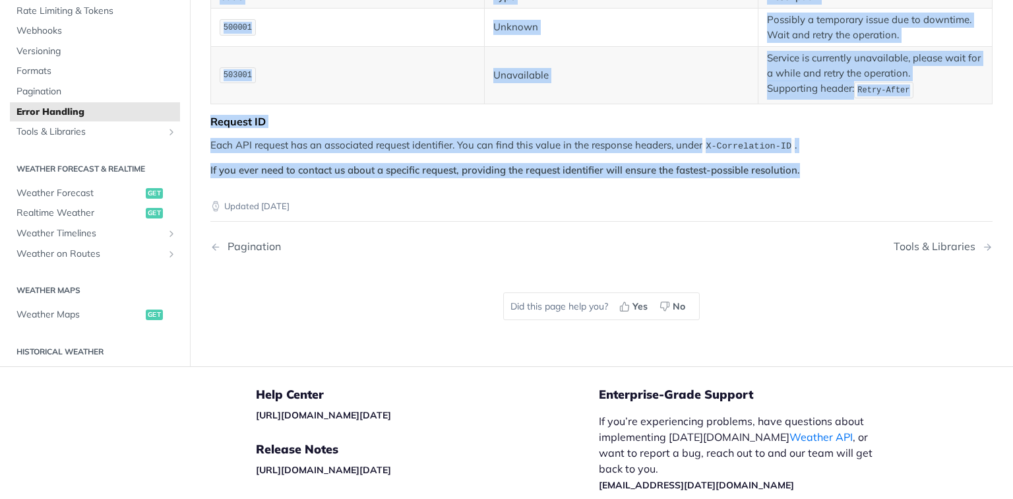
drag, startPoint x: 212, startPoint y: 58, endPoint x: 826, endPoint y: 204, distance: 631.3
copy div "Our API uses conventional HTTP response codes to indicate the outcome of an API…"
click at [33, 139] on span "Tools & Libraries" at bounding box center [89, 132] width 146 height 13
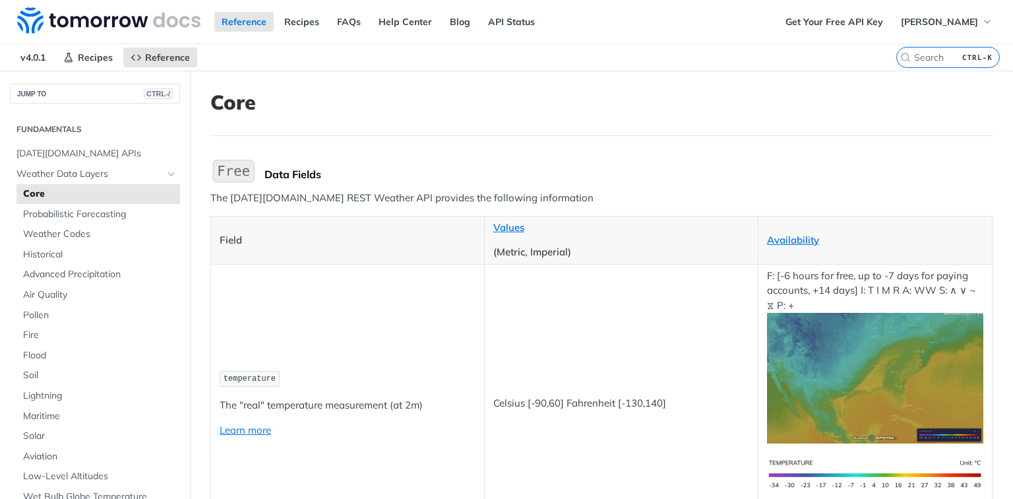
click at [336, 201] on p "The Tomorrow.io REST Weather API provides the following information" at bounding box center [601, 198] width 782 height 15
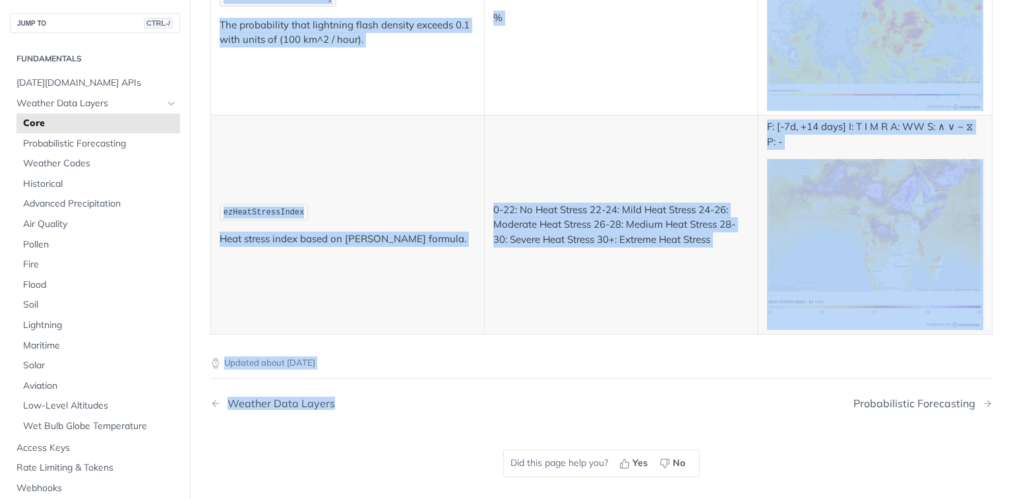
scroll to position [7018, 0]
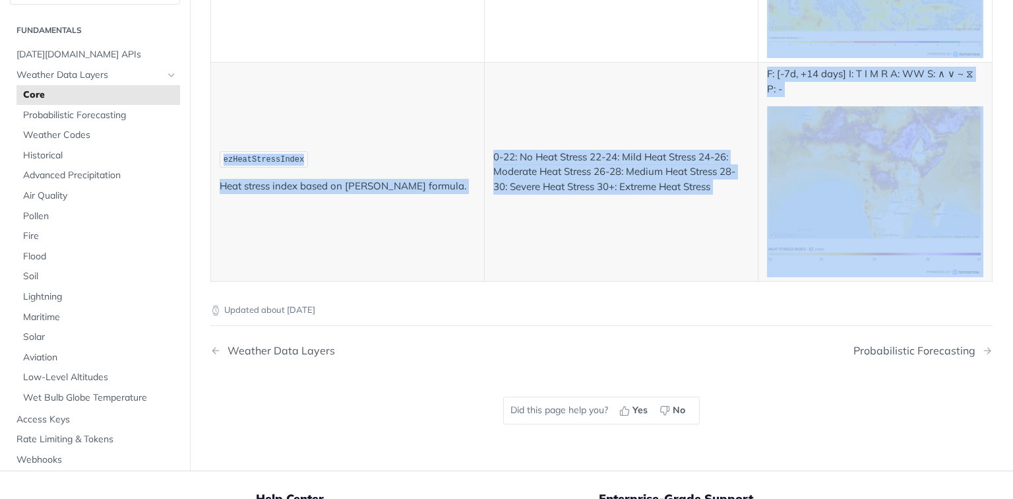
drag, startPoint x: 210, startPoint y: 95, endPoint x: 918, endPoint y: 224, distance: 720.1
copy article "Core Data Fields The Tomorrow.io REST Weather API provides the following inform…"
click at [506, 303] on p "Updated about 1 month ago" at bounding box center [601, 309] width 782 height 13
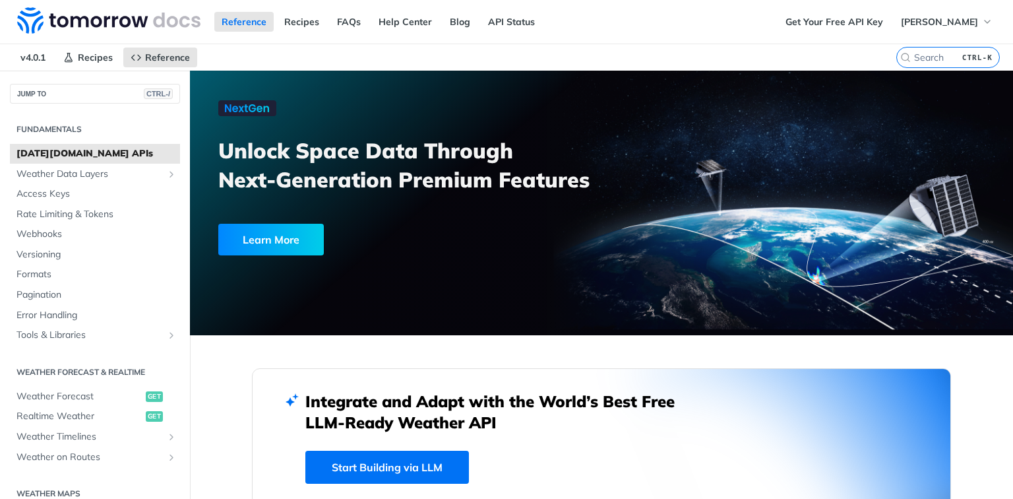
scroll to position [2374, 0]
